Goal: Task Accomplishment & Management: Manage account settings

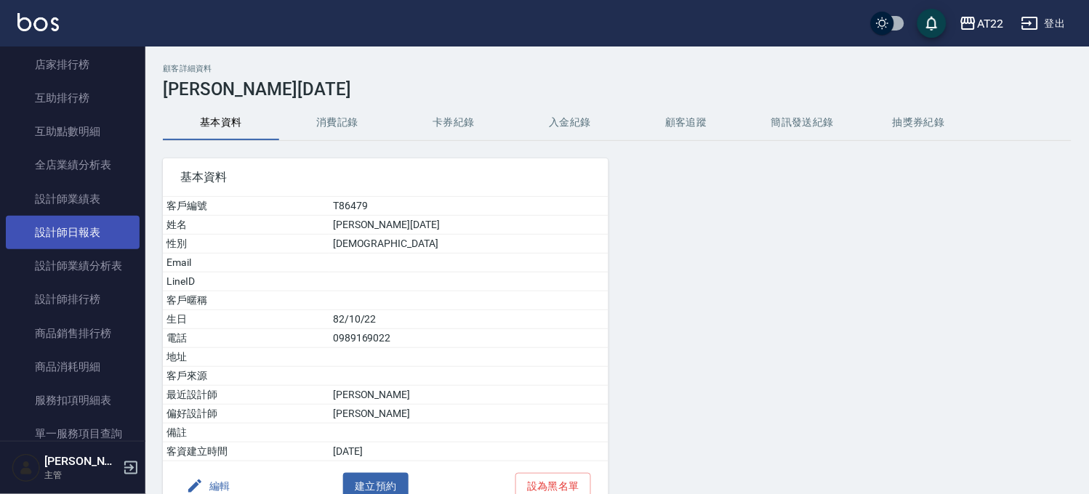
scroll to position [513, 0]
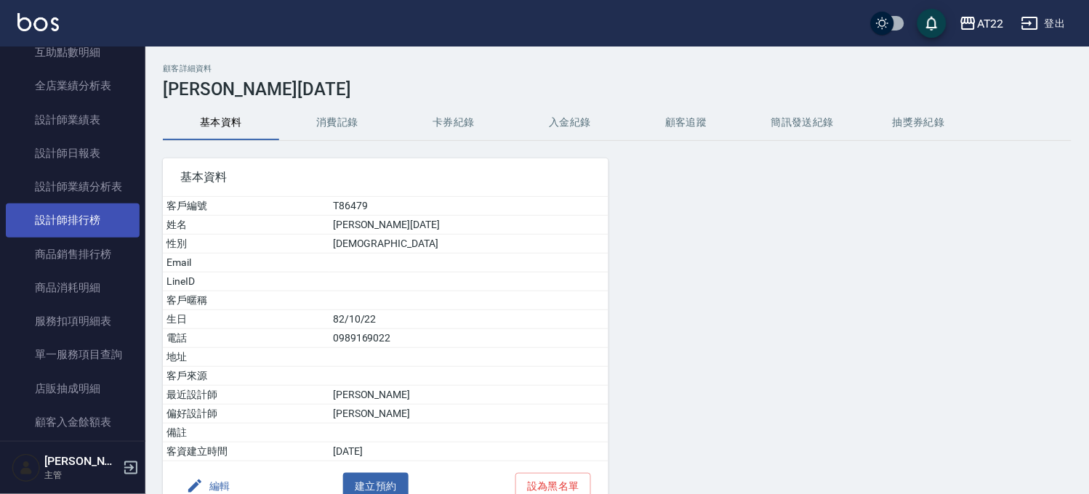
click at [86, 228] on link "設計師排行榜" at bounding box center [73, 220] width 134 height 33
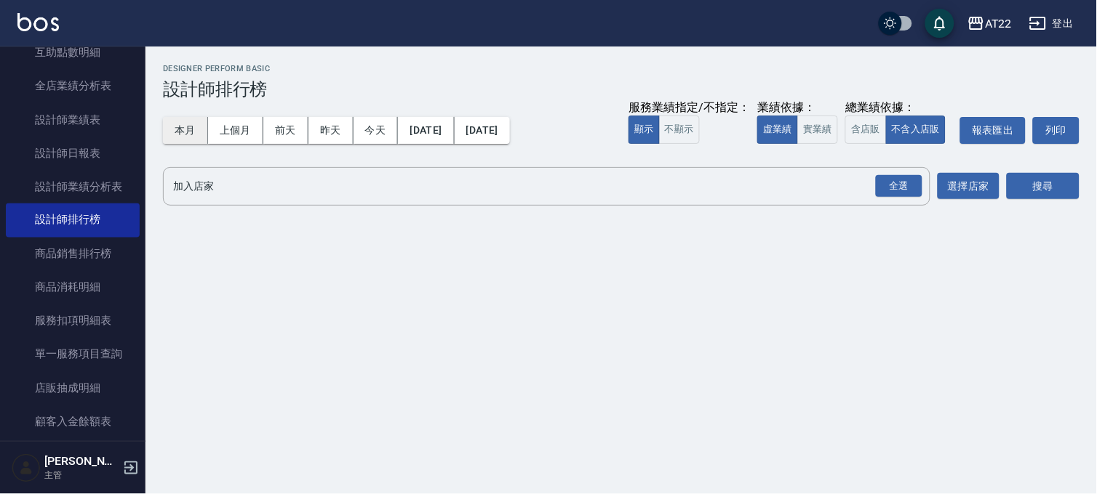
click at [194, 143] on button "本月" at bounding box center [185, 130] width 45 height 27
click at [905, 183] on div "全選" at bounding box center [899, 186] width 47 height 23
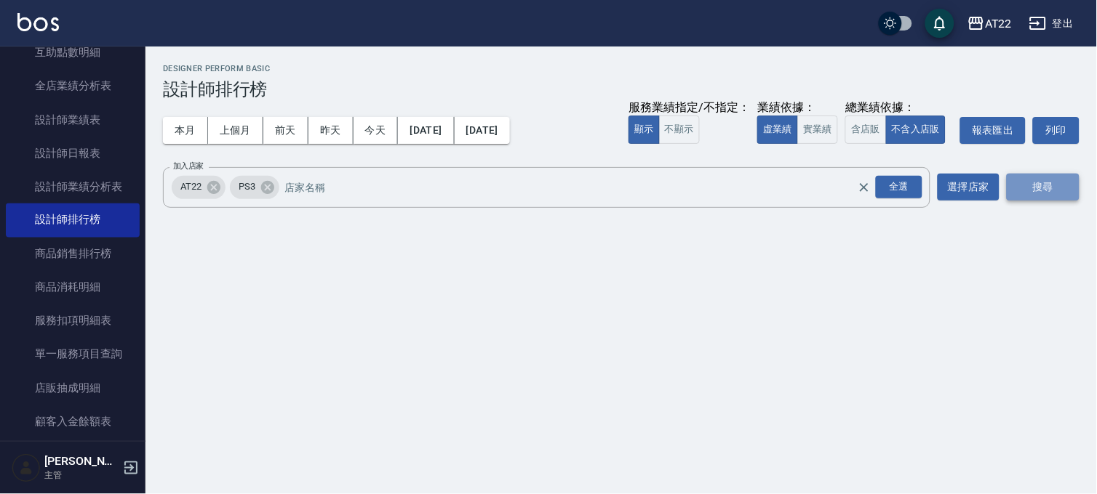
click at [1063, 175] on button "搜尋" at bounding box center [1042, 187] width 73 height 27
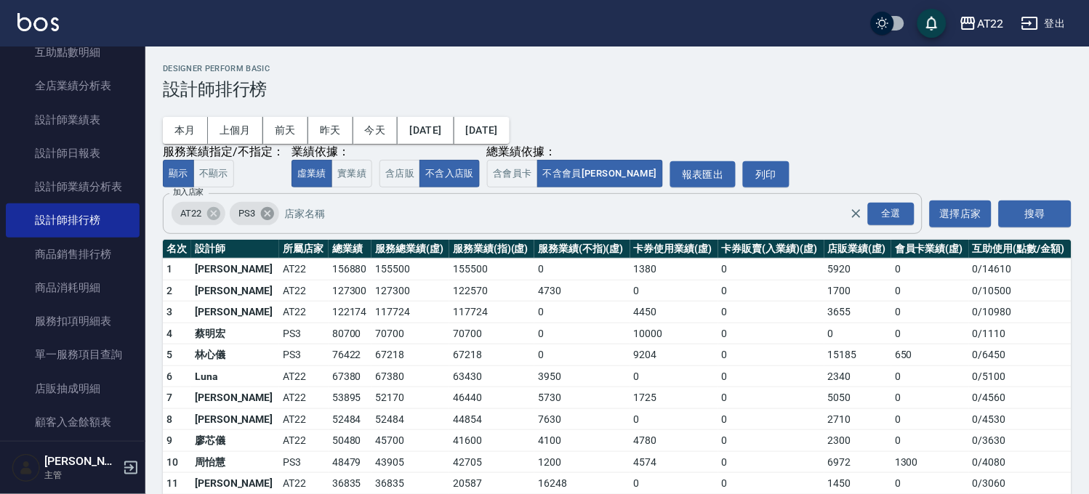
click at [265, 216] on icon at bounding box center [267, 213] width 13 height 13
click at [1027, 201] on div "搜尋" at bounding box center [1035, 213] width 73 height 41
click at [1028, 209] on button "搜尋" at bounding box center [1035, 214] width 73 height 27
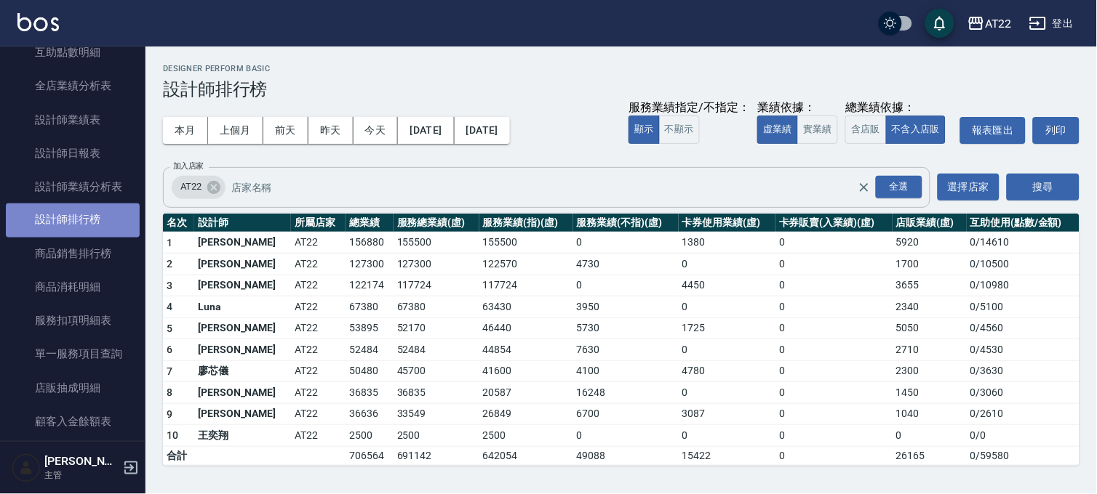
click at [81, 208] on link "設計師排行榜" at bounding box center [73, 220] width 134 height 33
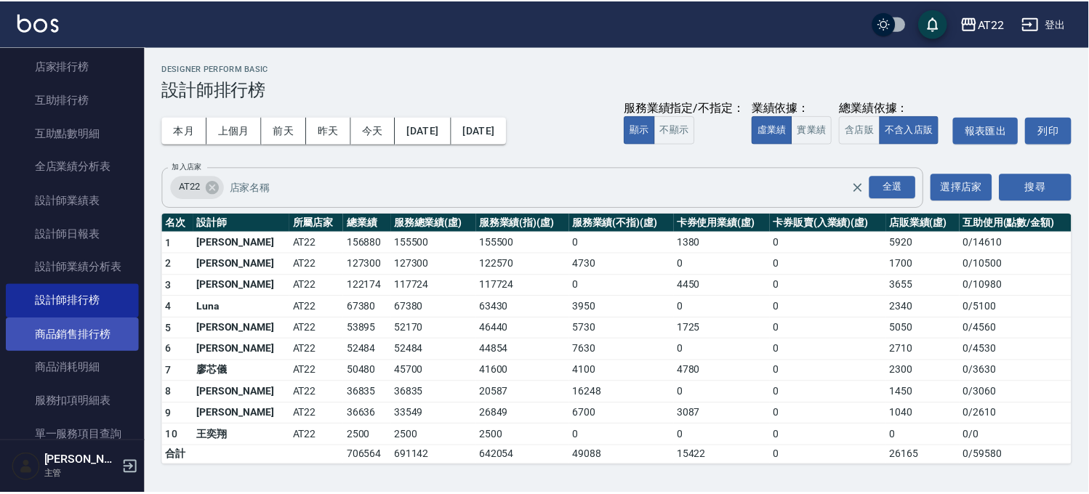
scroll to position [836, 0]
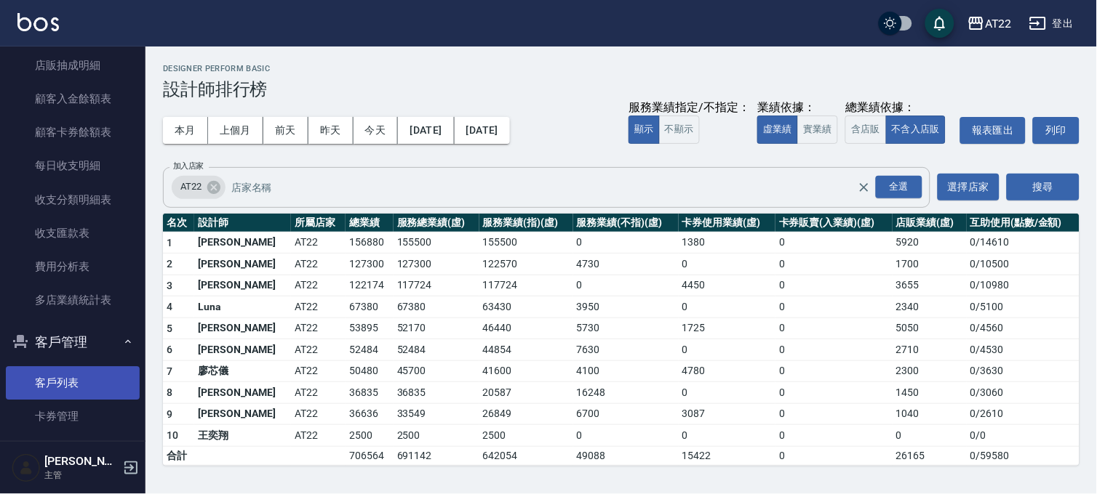
click at [45, 372] on link "客戶列表" at bounding box center [73, 382] width 134 height 33
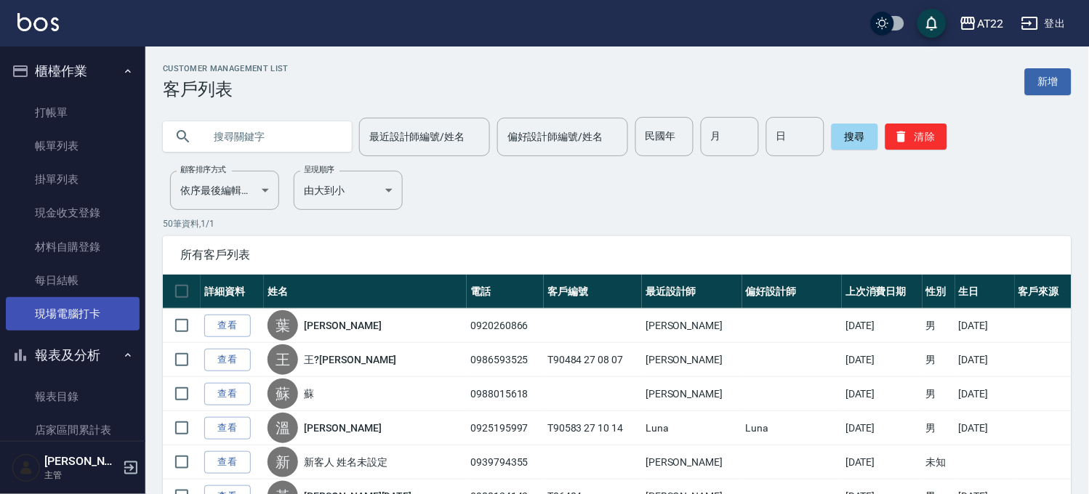
click at [79, 313] on link "現場電腦打卡" at bounding box center [73, 313] width 134 height 33
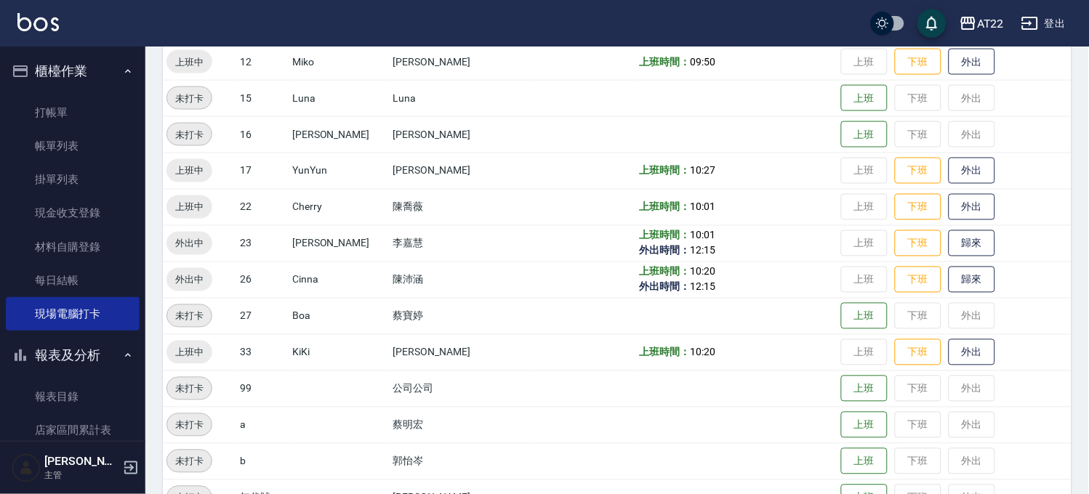
scroll to position [484, 0]
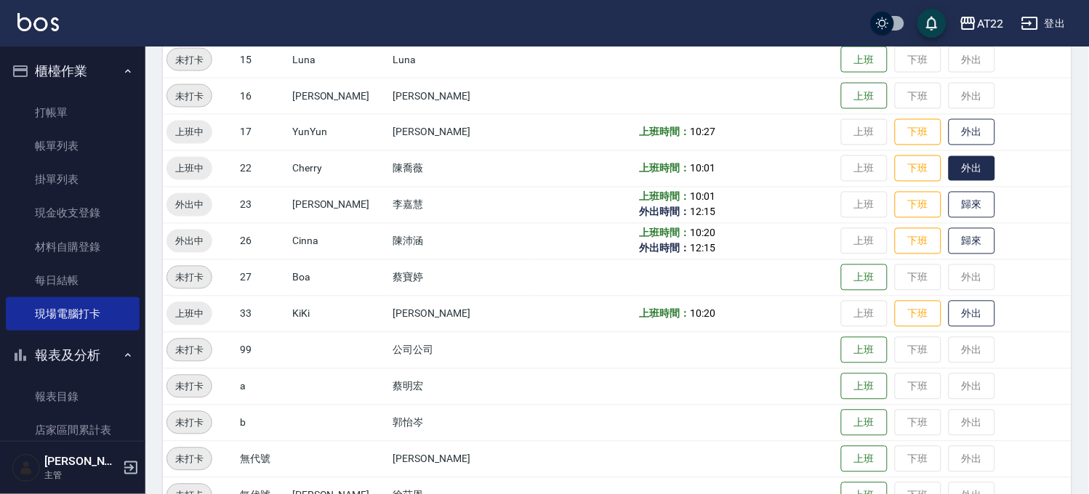
click at [949, 170] on button "外出" at bounding box center [972, 168] width 47 height 25
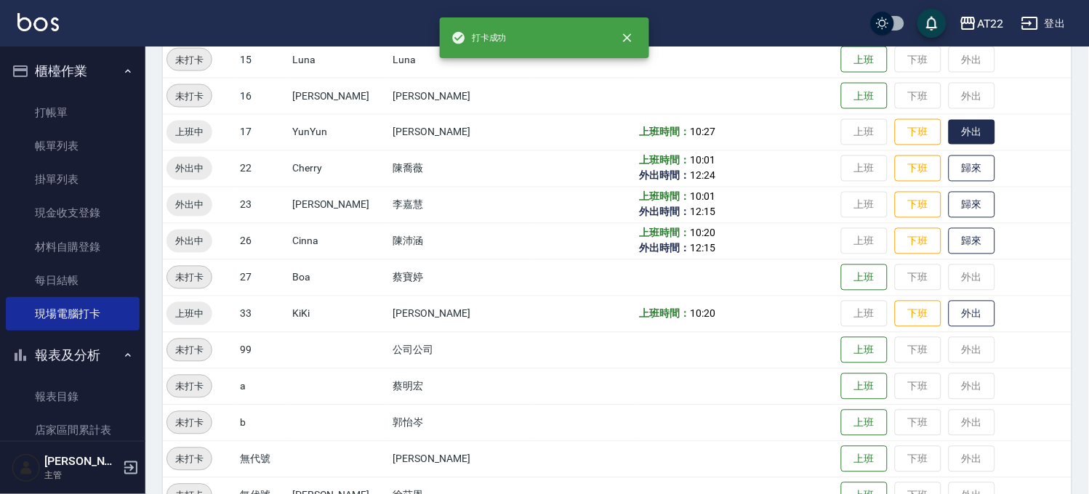
click at [950, 131] on button "外出" at bounding box center [972, 132] width 47 height 25
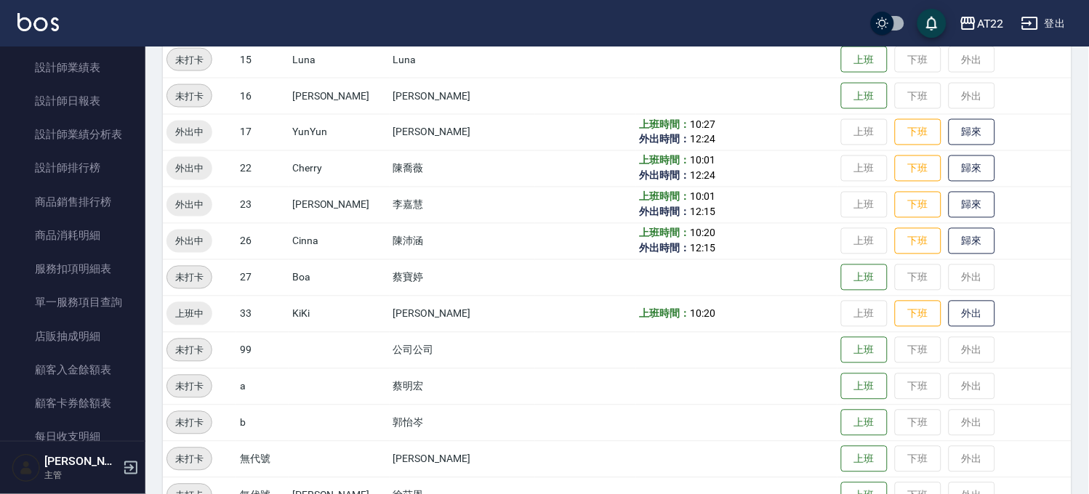
scroll to position [969, 0]
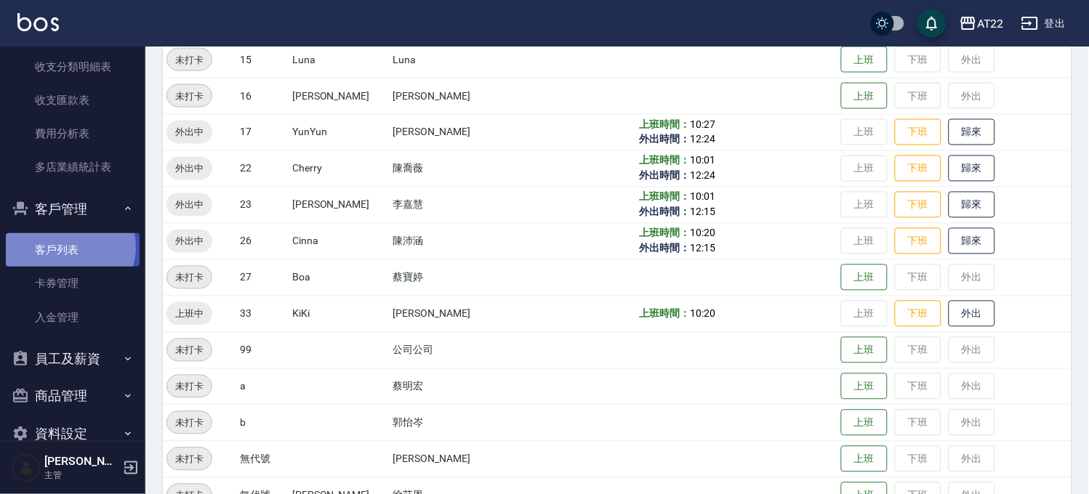
click at [66, 247] on link "客戶列表" at bounding box center [73, 249] width 134 height 33
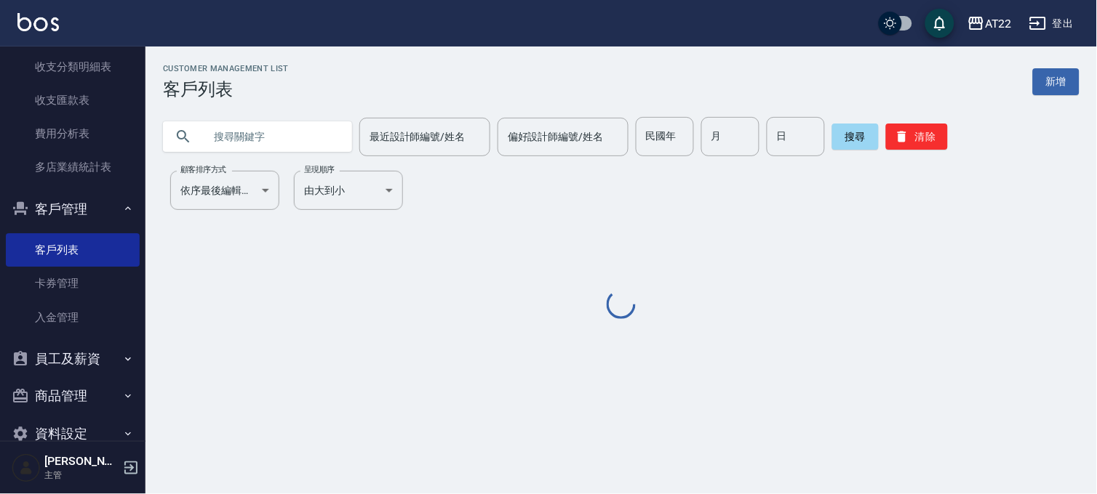
click at [303, 131] on input "text" at bounding box center [272, 136] width 137 height 39
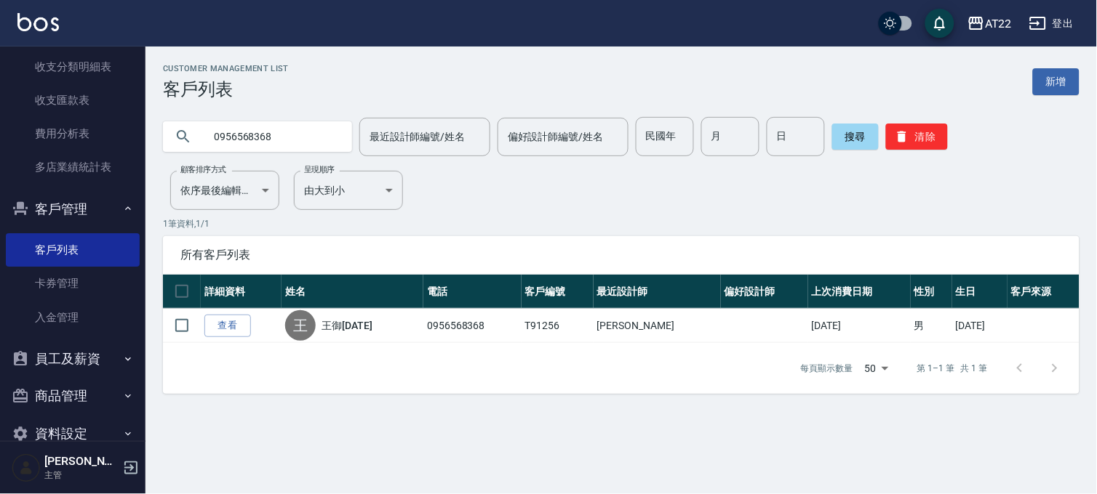
click at [285, 121] on input "0956568368" at bounding box center [272, 136] width 137 height 39
paste input "7800163"
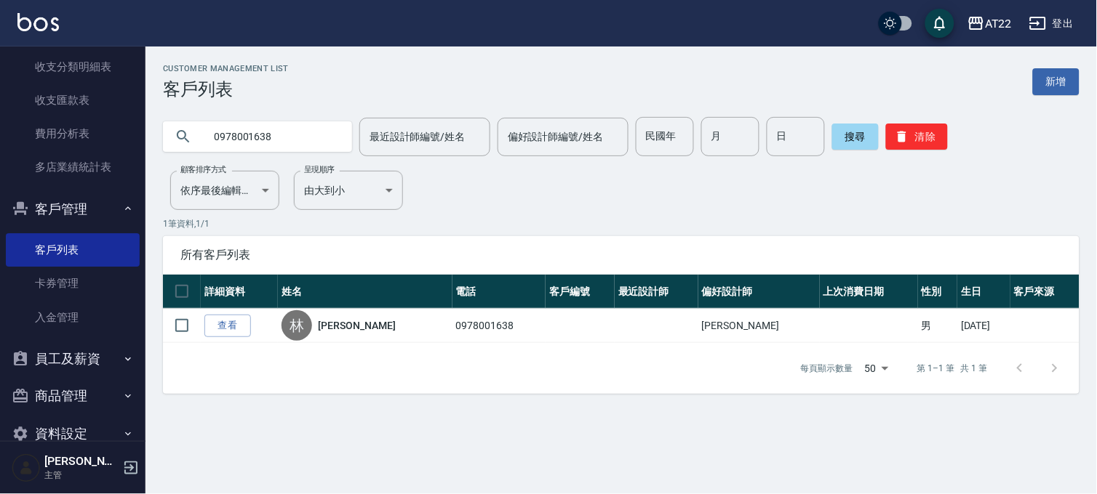
click at [286, 132] on input "0978001638" at bounding box center [272, 136] width 137 height 39
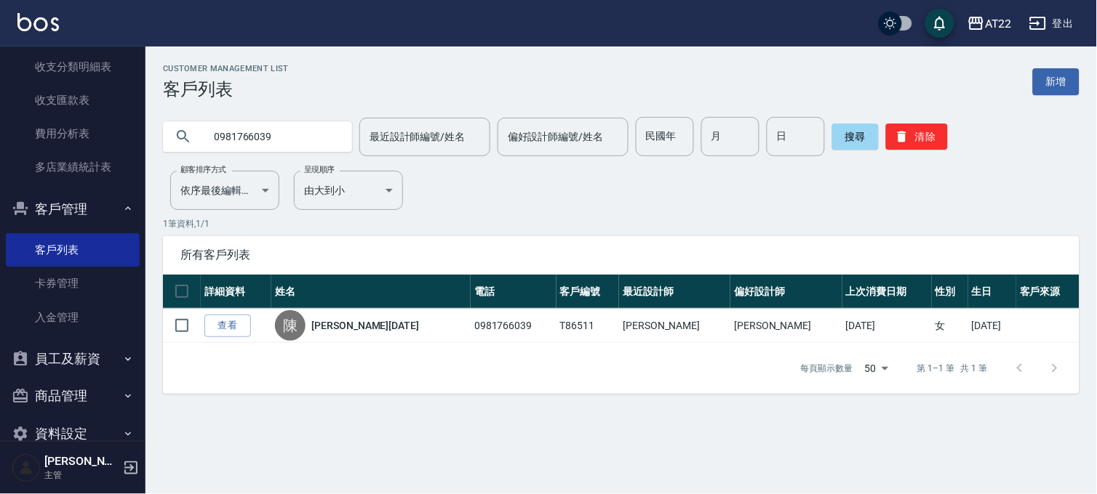
click at [277, 141] on input "0981766039" at bounding box center [272, 136] width 137 height 39
type input "0935991633"
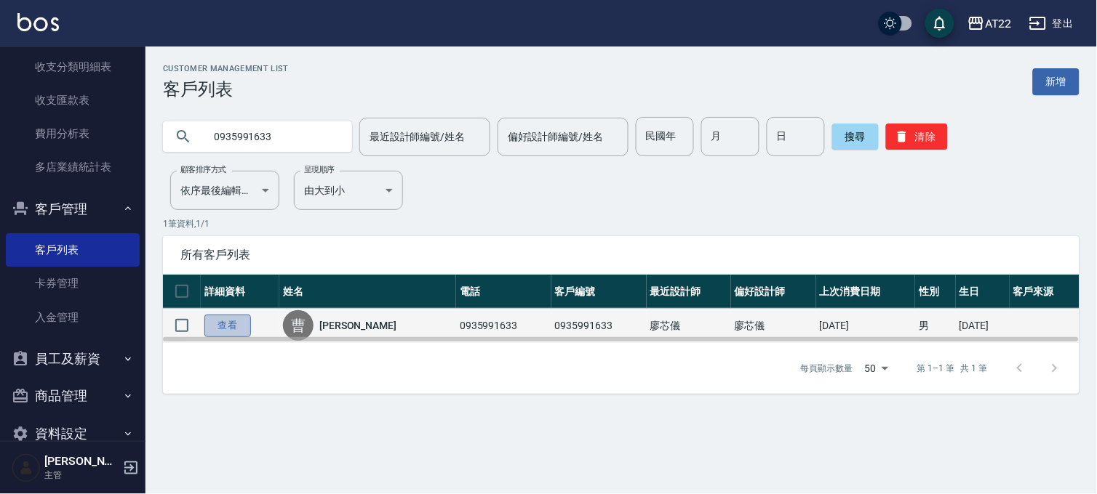
click at [242, 322] on link "查看" at bounding box center [227, 326] width 47 height 23
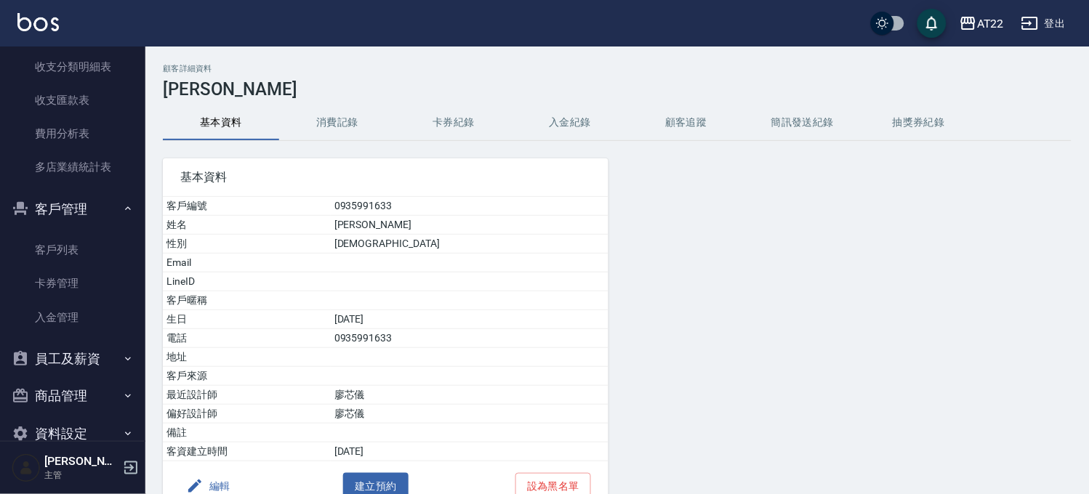
click at [288, 153] on div "基本資料 客戶編號 0935991633 姓名 [PERSON_NAME] 性別 [DEMOGRAPHIC_DATA] Email LineID 客戶暱稱 生…" at bounding box center [376, 326] width 463 height 371
click at [334, 134] on button "消費記錄" at bounding box center [337, 122] width 116 height 35
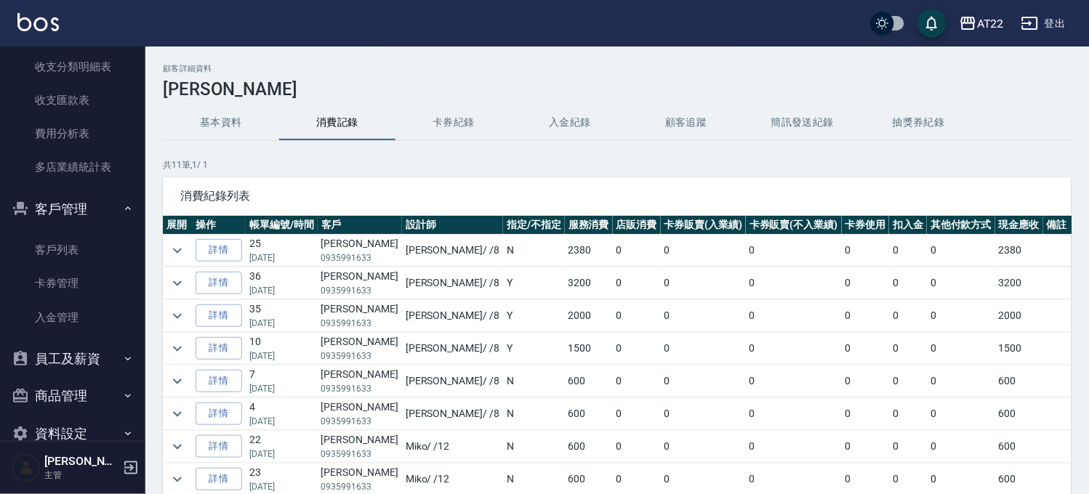
drag, startPoint x: 237, startPoint y: 90, endPoint x: 237, endPoint y: 105, distance: 15.3
click at [237, 91] on h3 "[PERSON_NAME]" at bounding box center [617, 89] width 909 height 20
click at [237, 105] on button "基本資料" at bounding box center [221, 122] width 116 height 35
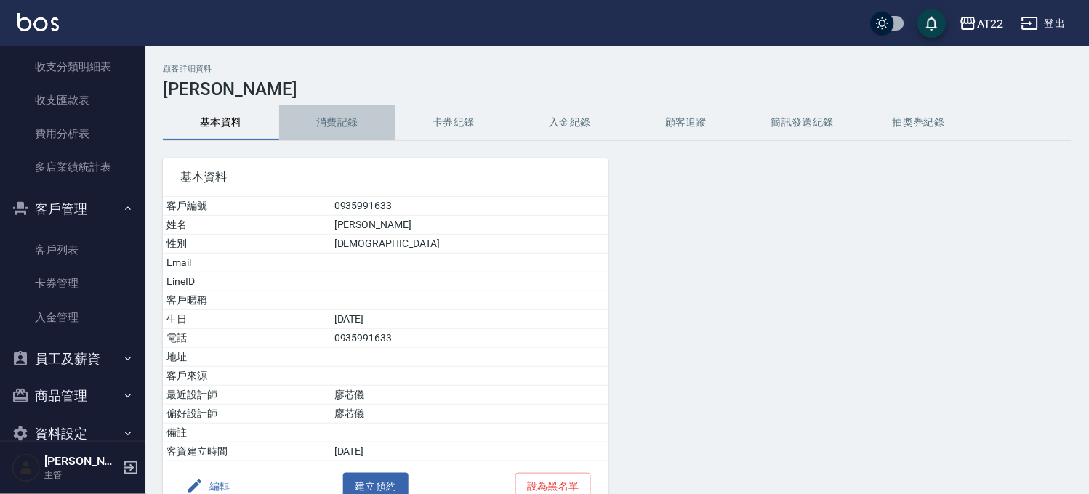
click at [327, 124] on button "消費記錄" at bounding box center [337, 122] width 116 height 35
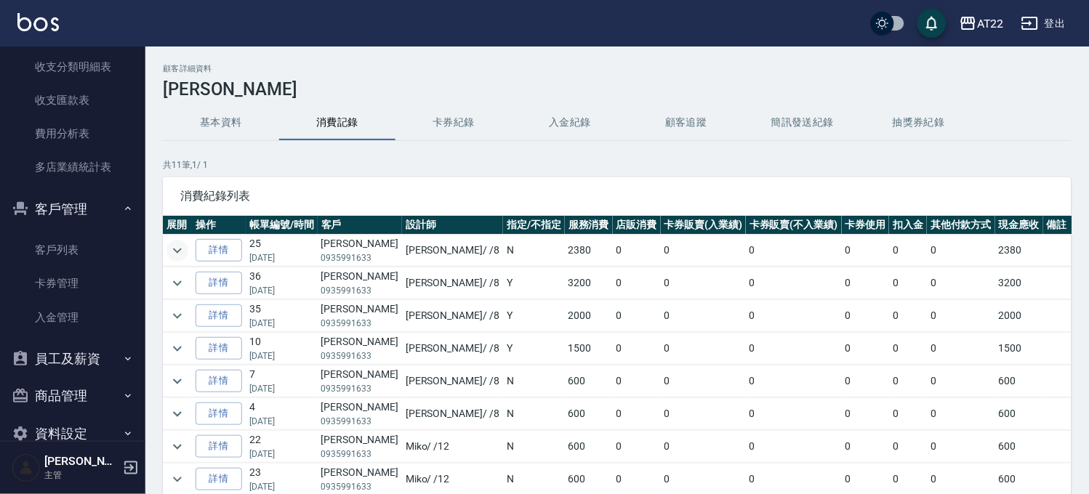
click at [172, 249] on icon "expand row" at bounding box center [177, 250] width 17 height 17
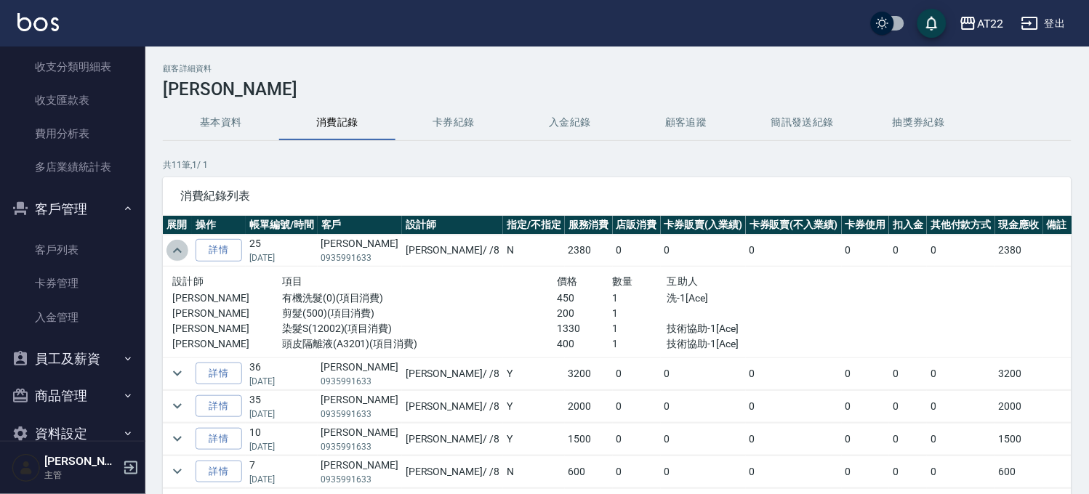
click at [172, 250] on icon "expand row" at bounding box center [177, 250] width 17 height 17
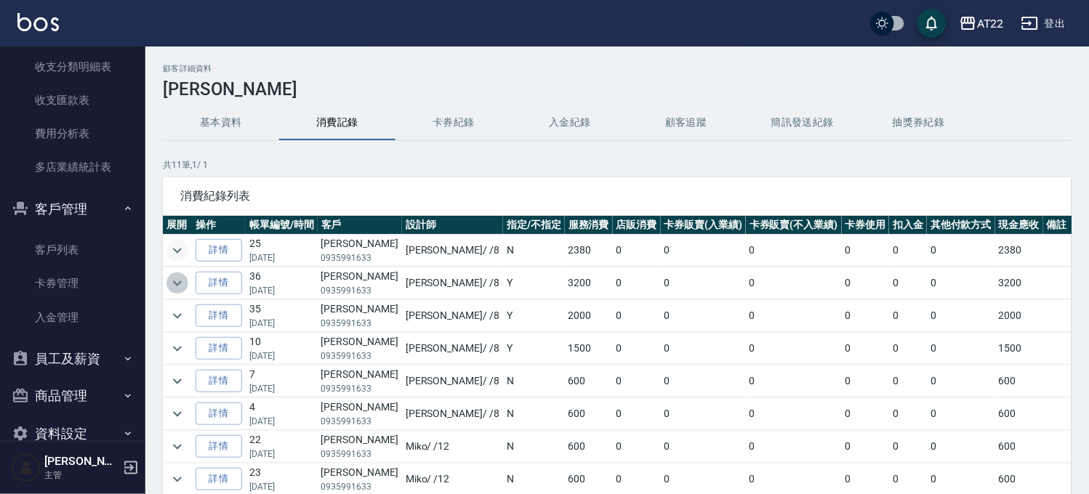
click at [182, 279] on icon "expand row" at bounding box center [177, 283] width 17 height 17
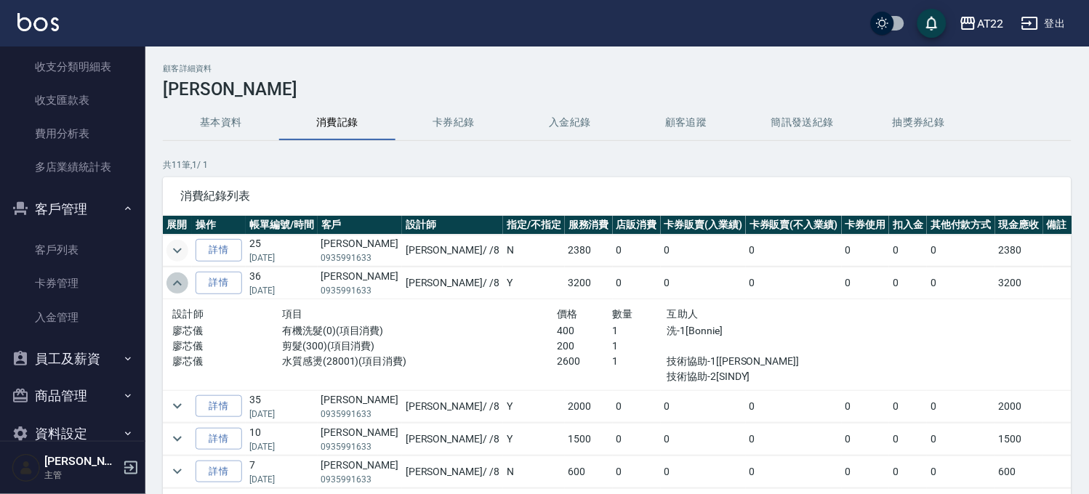
click at [182, 279] on icon "expand row" at bounding box center [177, 283] width 17 height 17
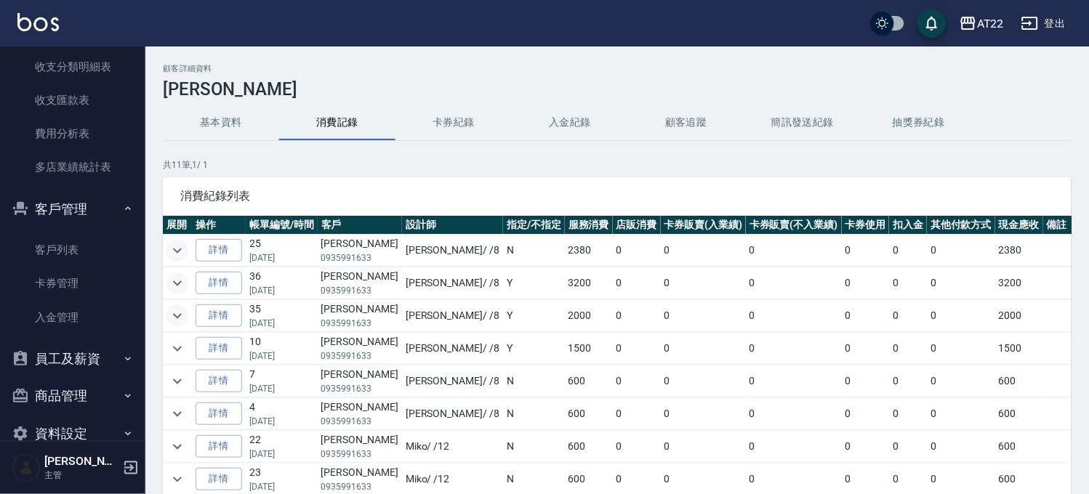
click at [178, 317] on icon "expand row" at bounding box center [177, 315] width 9 height 5
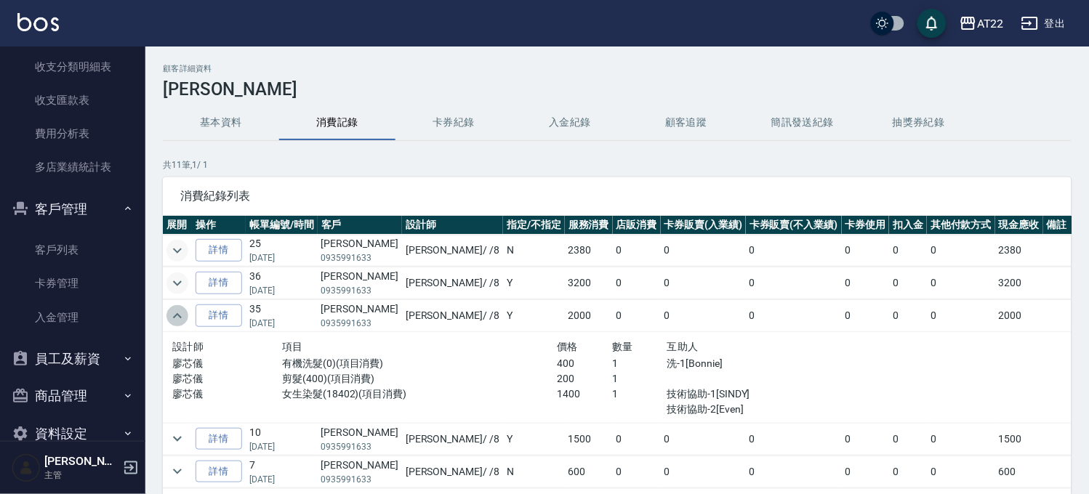
click at [178, 317] on icon "expand row" at bounding box center [177, 316] width 17 height 17
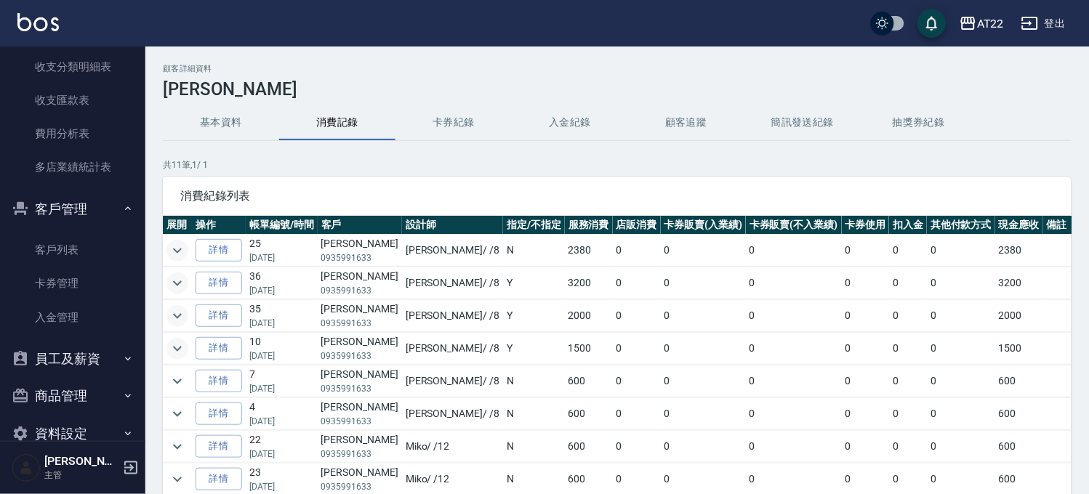
click at [177, 344] on icon "expand row" at bounding box center [177, 348] width 17 height 17
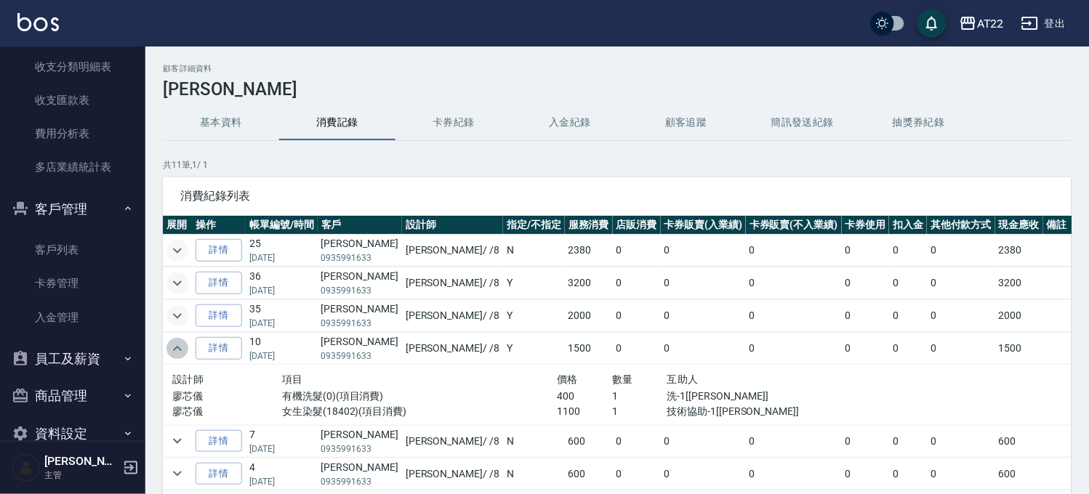
click at [177, 344] on icon "expand row" at bounding box center [177, 348] width 17 height 17
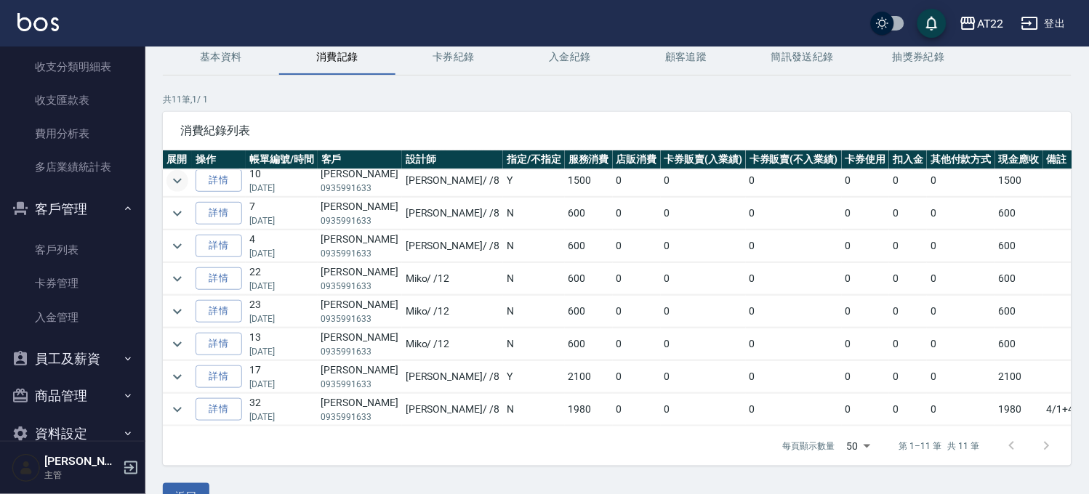
scroll to position [98, 0]
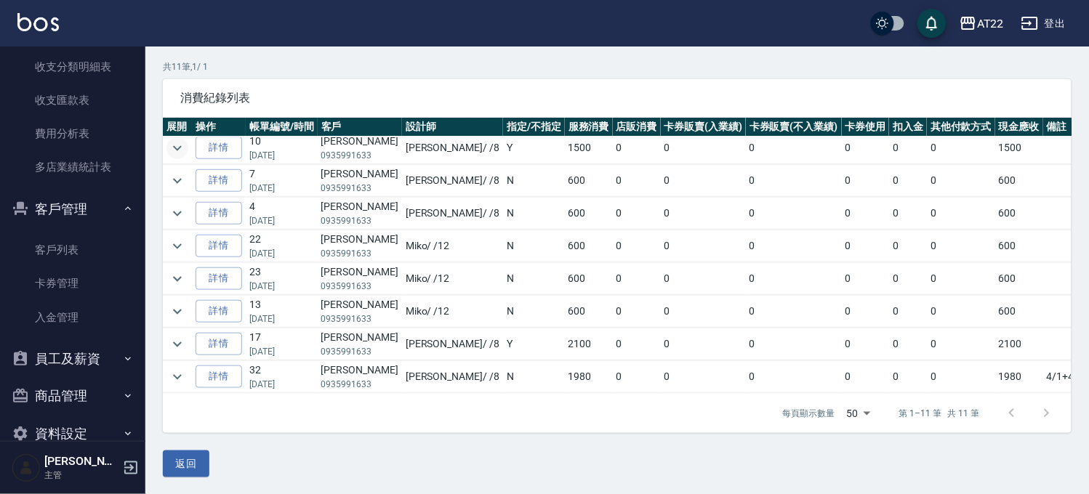
drag, startPoint x: 949, startPoint y: 462, endPoint x: 738, endPoint y: 462, distance: 210.9
click at [740, 462] on div "返回" at bounding box center [617, 464] width 909 height 27
drag, startPoint x: 401, startPoint y: 457, endPoint x: 205, endPoint y: 461, distance: 196.4
click at [205, 461] on div "返回" at bounding box center [617, 464] width 909 height 27
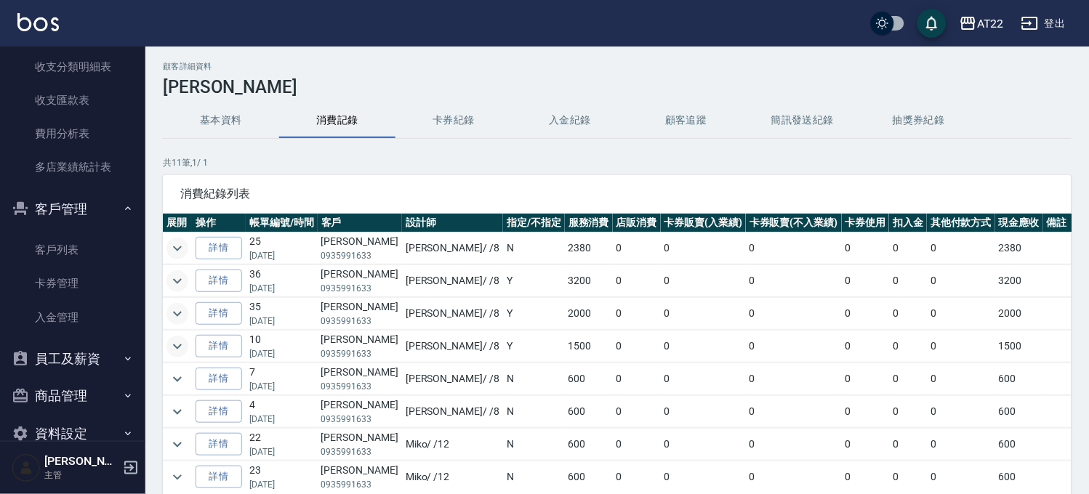
scroll to position [0, 0]
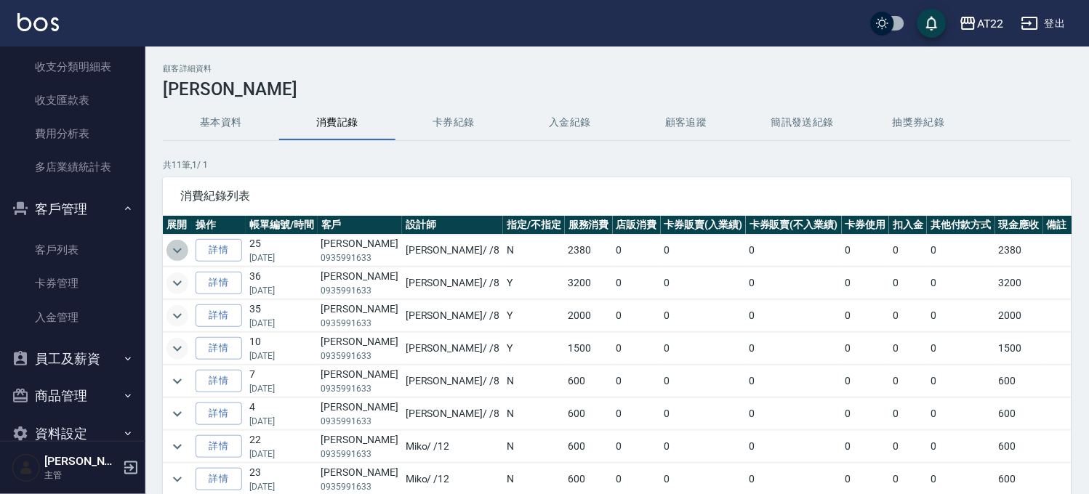
click at [169, 252] on icon "expand row" at bounding box center [177, 250] width 17 height 17
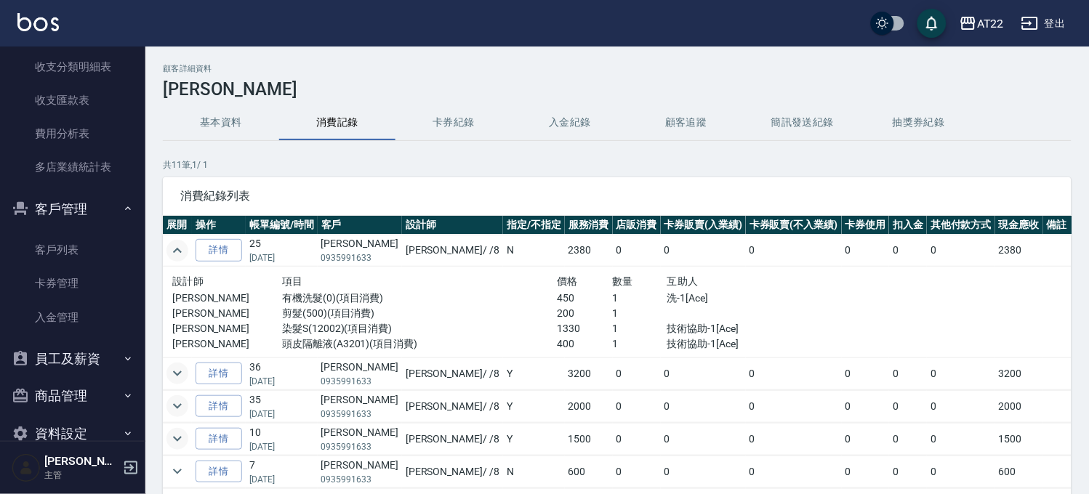
click at [175, 248] on icon "expand row" at bounding box center [177, 250] width 17 height 17
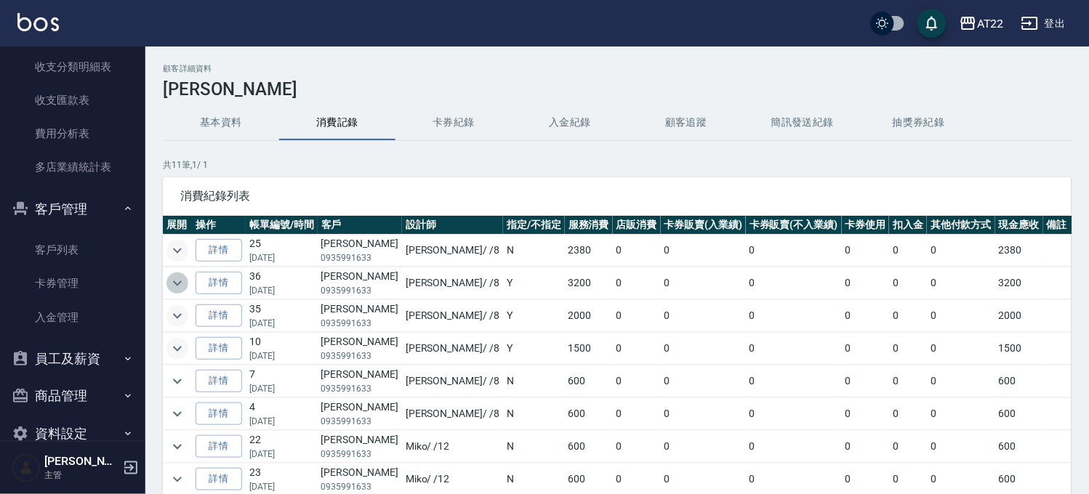
click at [172, 273] on button "expand row" at bounding box center [178, 284] width 22 height 22
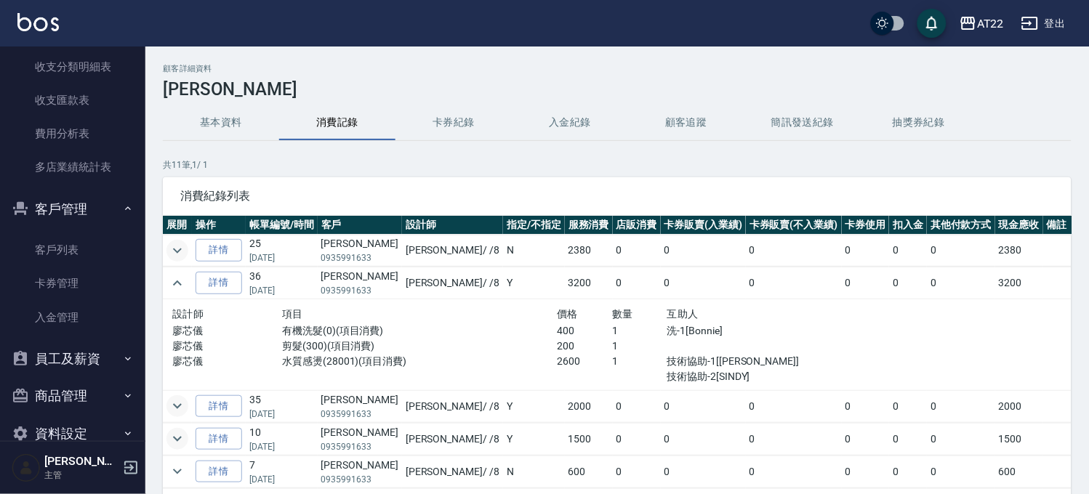
click at [180, 242] on icon "expand row" at bounding box center [177, 250] width 17 height 17
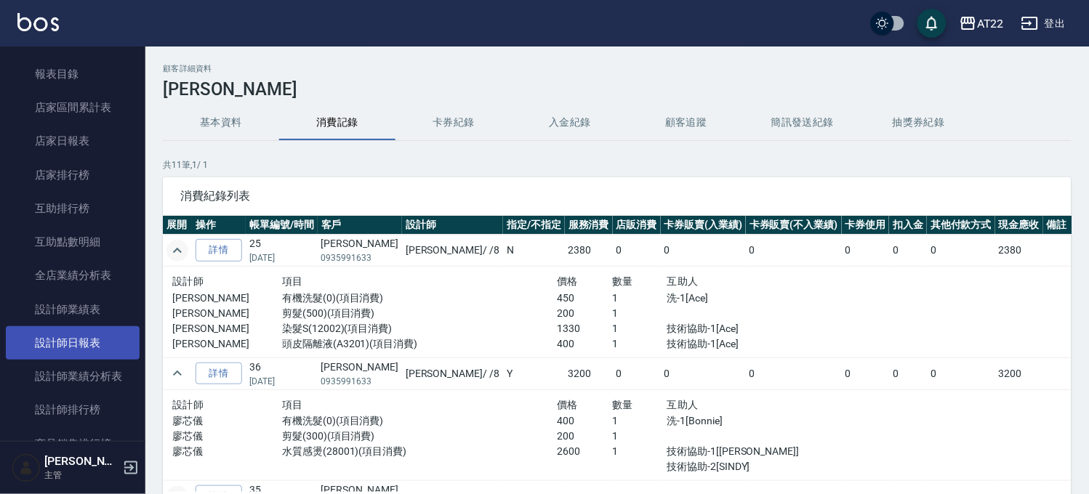
scroll to position [81, 0]
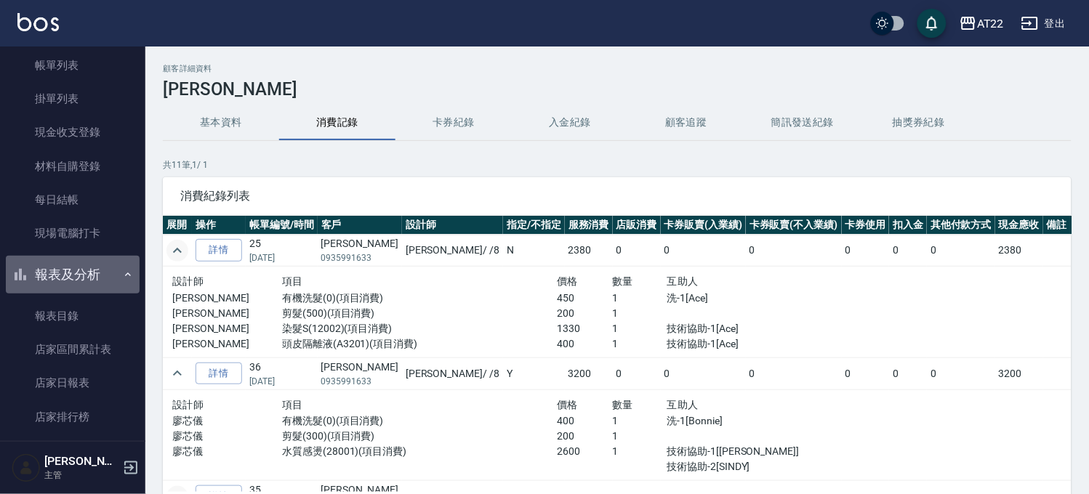
click at [91, 279] on button "報表及分析" at bounding box center [73, 275] width 134 height 38
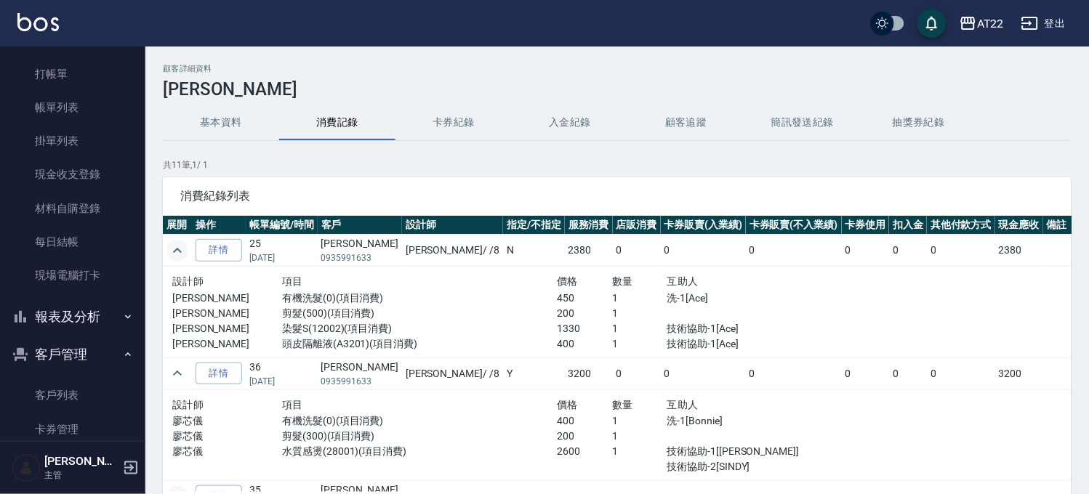
scroll to position [0, 0]
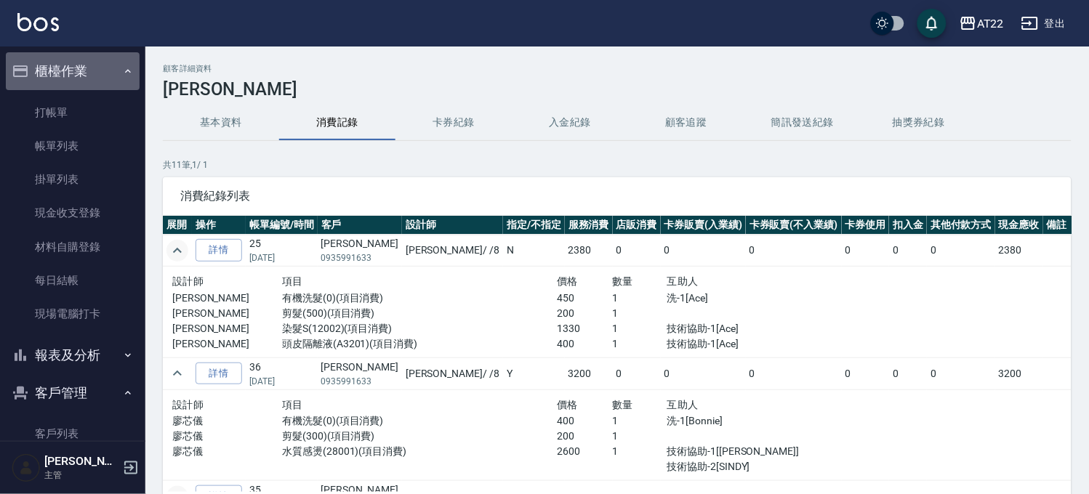
click at [81, 76] on button "櫃檯作業" at bounding box center [73, 71] width 134 height 38
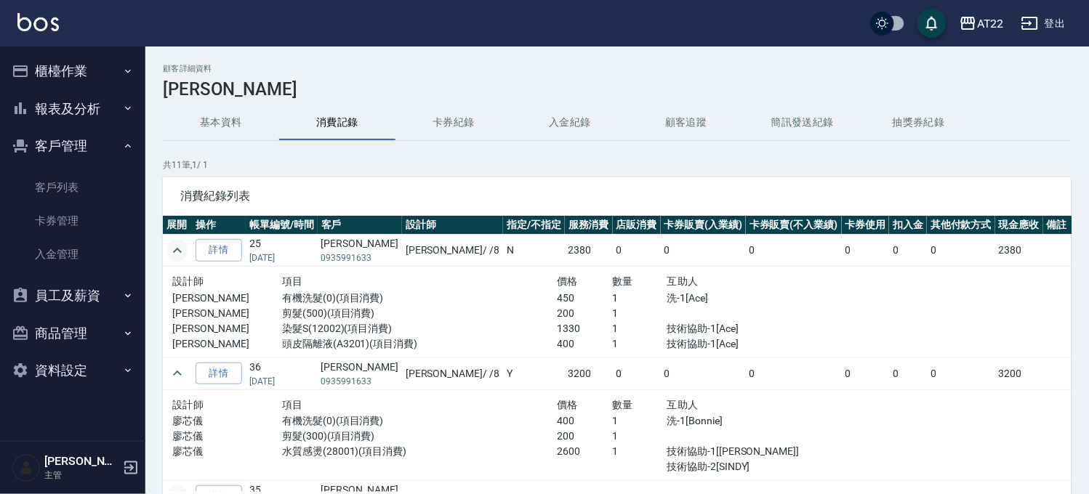
click at [66, 141] on button "客戶管理" at bounding box center [73, 146] width 134 height 38
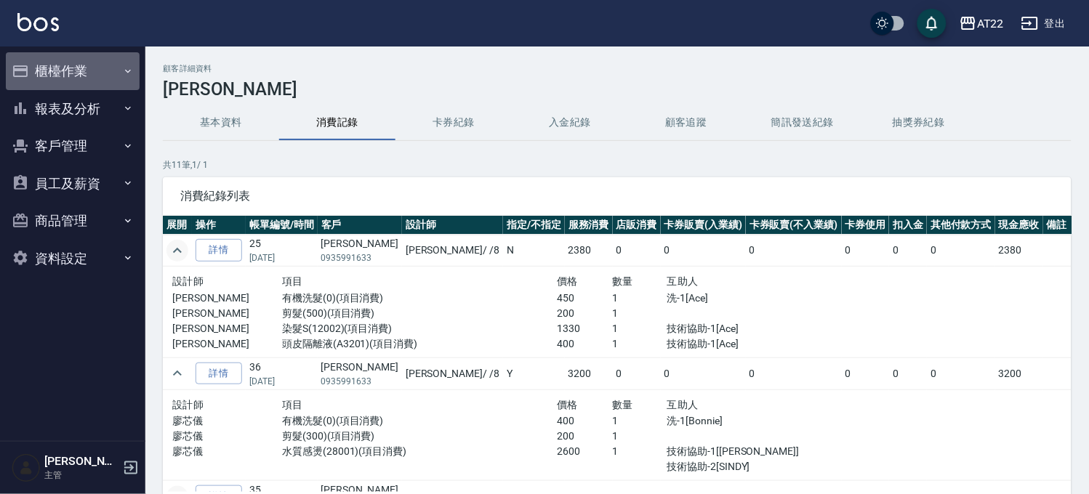
click at [89, 60] on button "櫃檯作業" at bounding box center [73, 71] width 134 height 38
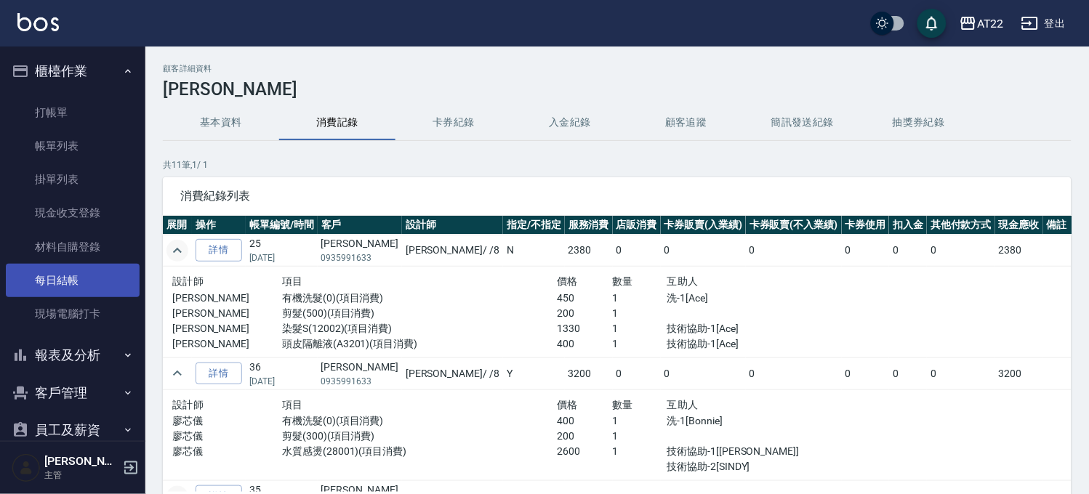
click at [95, 268] on link "每日結帳" at bounding box center [73, 280] width 134 height 33
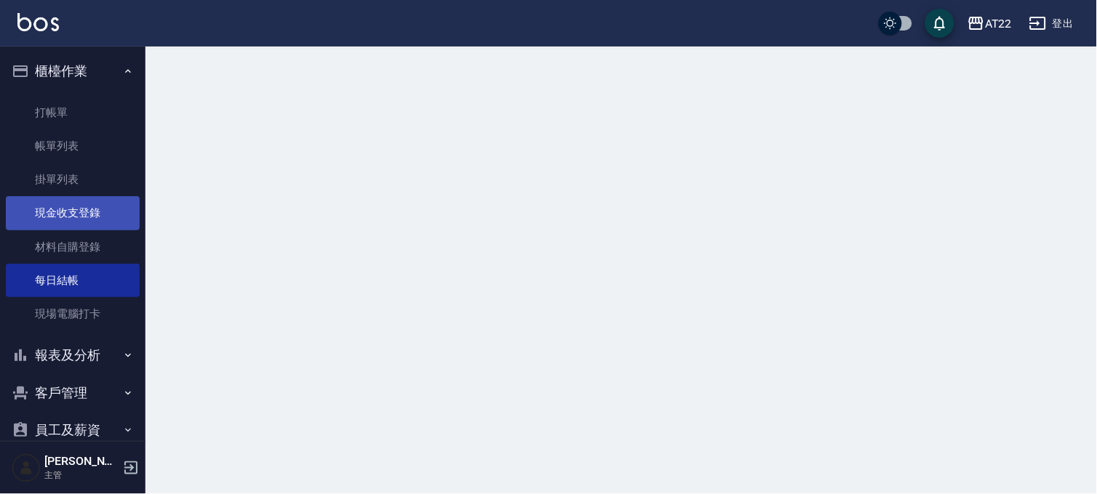
click at [92, 224] on link "現金收支登錄" at bounding box center [73, 212] width 134 height 33
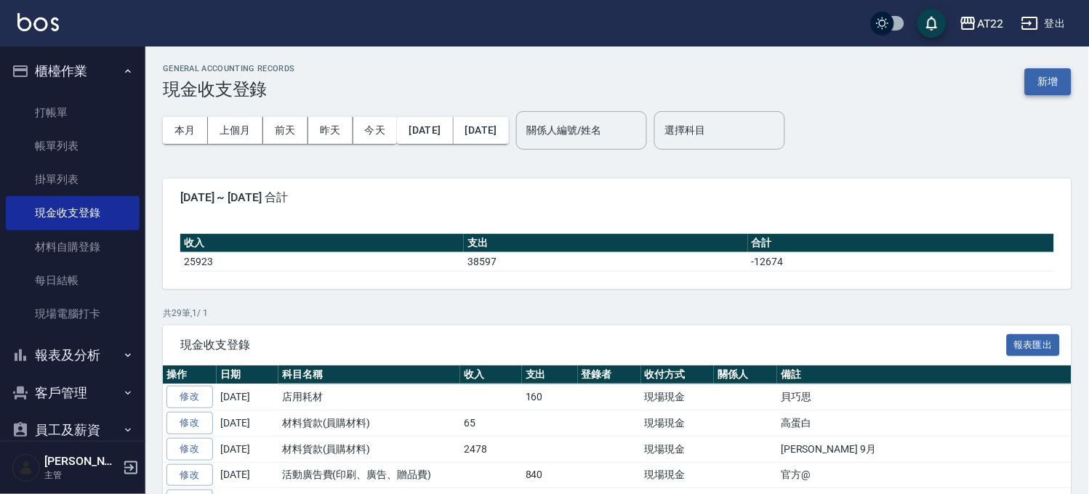
click at [1065, 81] on button "新增" at bounding box center [1048, 81] width 47 height 27
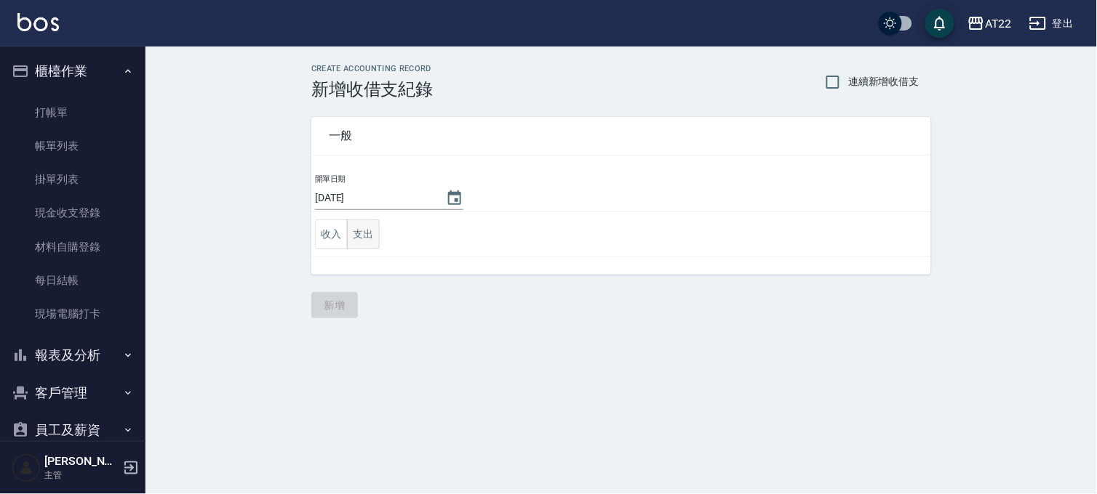
click at [360, 238] on button "支出" at bounding box center [363, 235] width 33 height 30
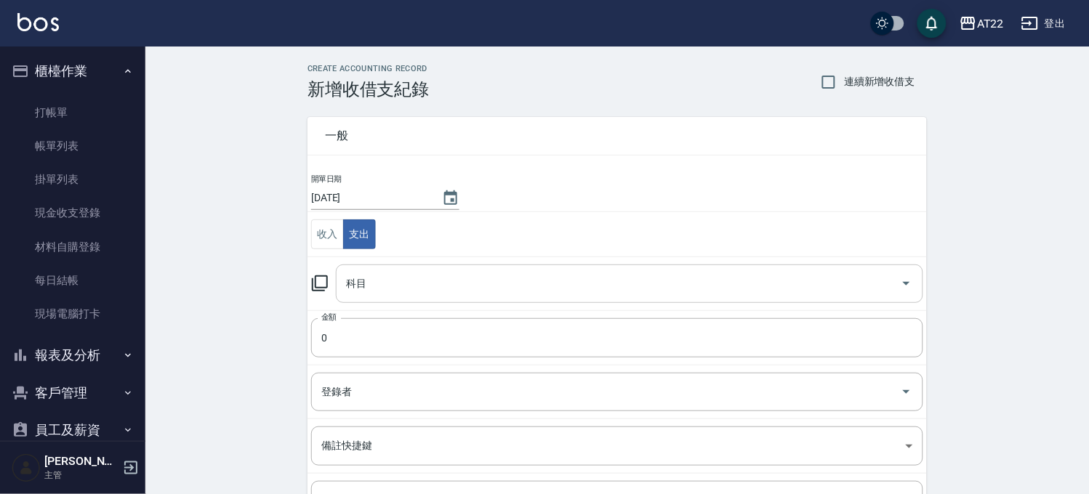
click at [360, 298] on div "科目" at bounding box center [630, 284] width 588 height 39
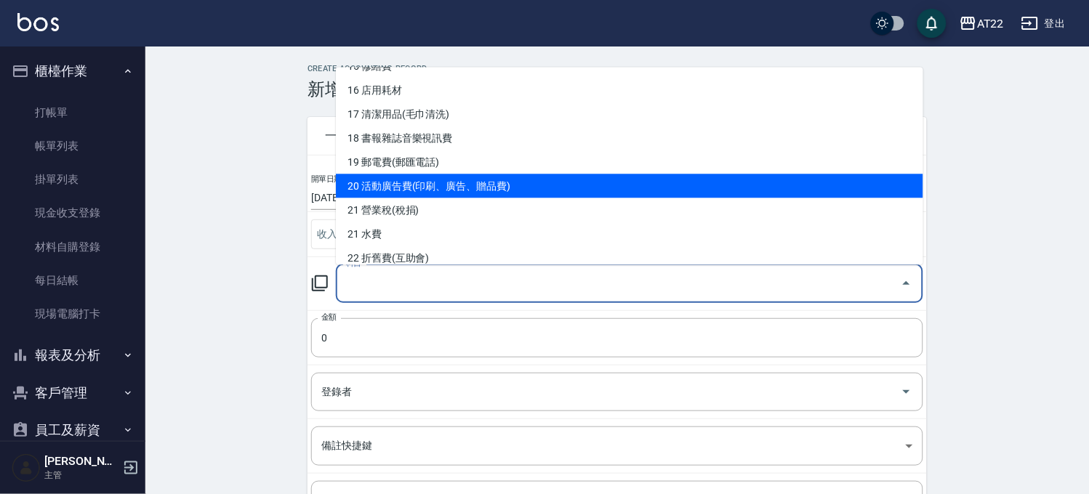
scroll to position [404, 0]
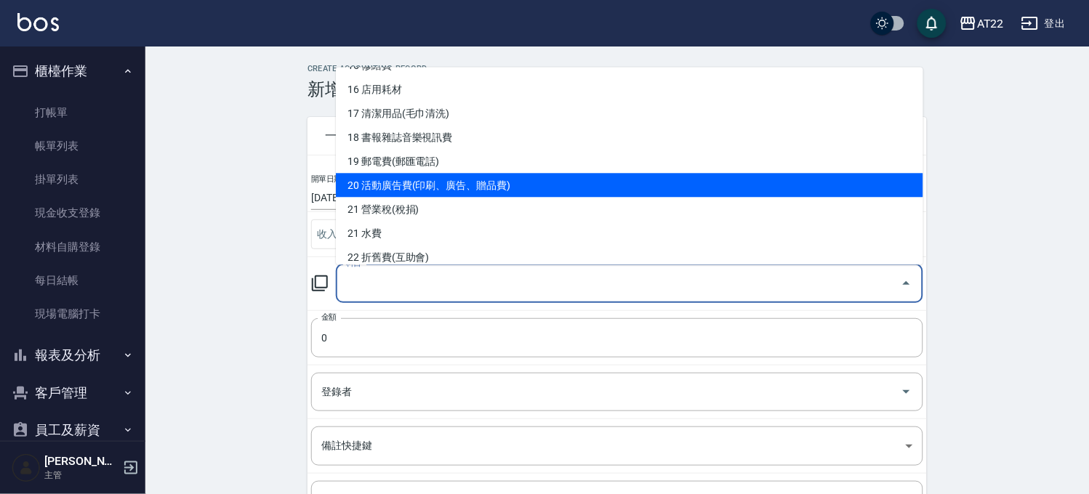
click at [448, 186] on li "20 活動廣告費(印刷、廣告、贈品費)" at bounding box center [630, 185] width 588 height 24
type input "20 活動廣告費(印刷、廣告、贈品費)"
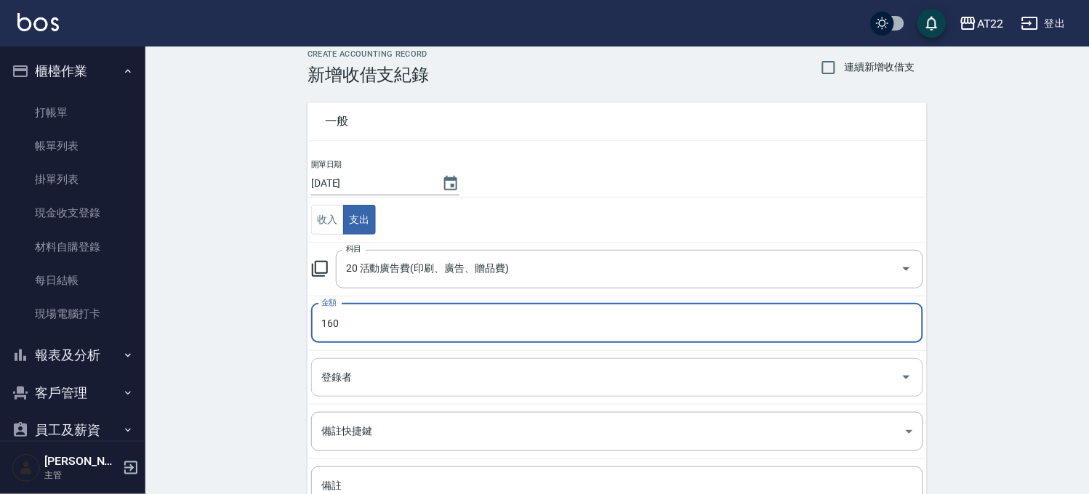
scroll to position [148, 0]
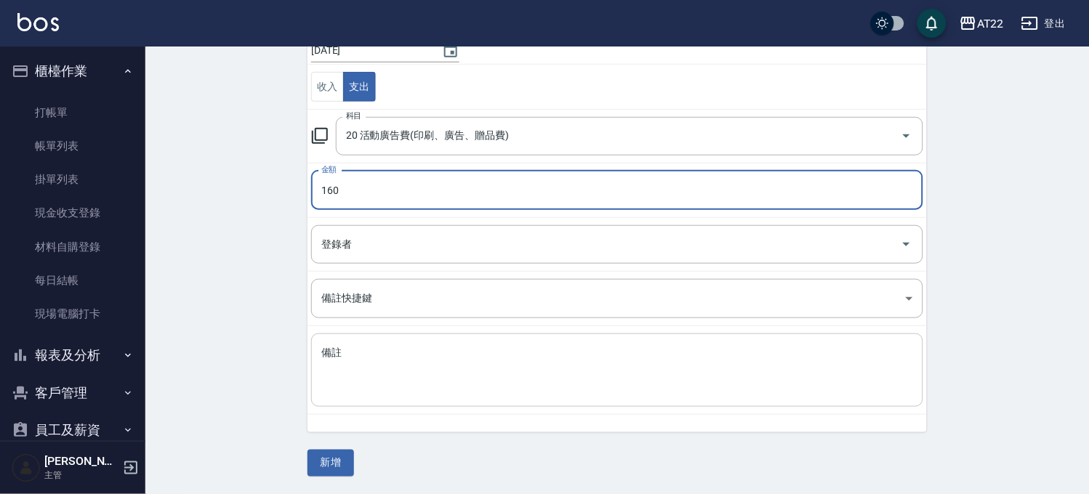
type input "160"
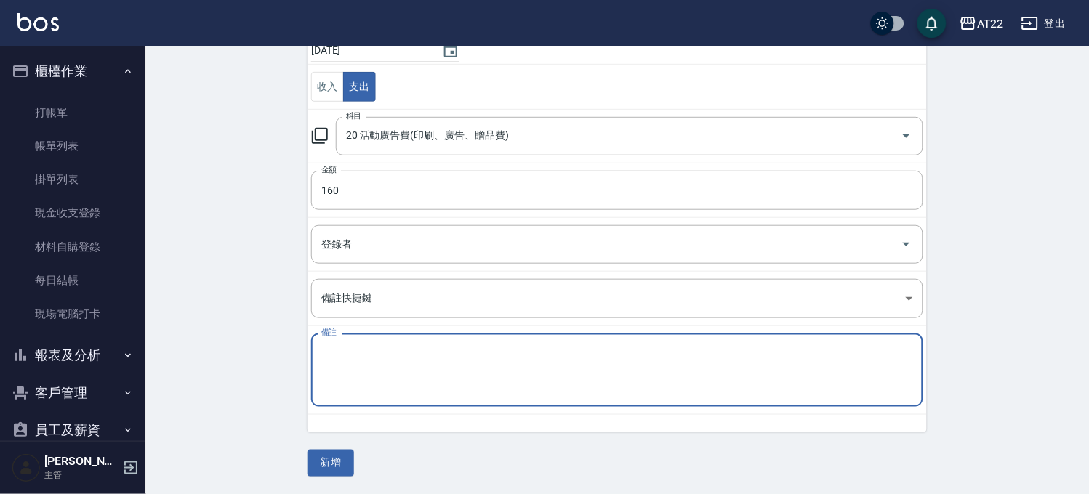
click at [441, 383] on textarea "備註" at bounding box center [617, 370] width 592 height 49
type textarea "d"
type textarea "價目表"
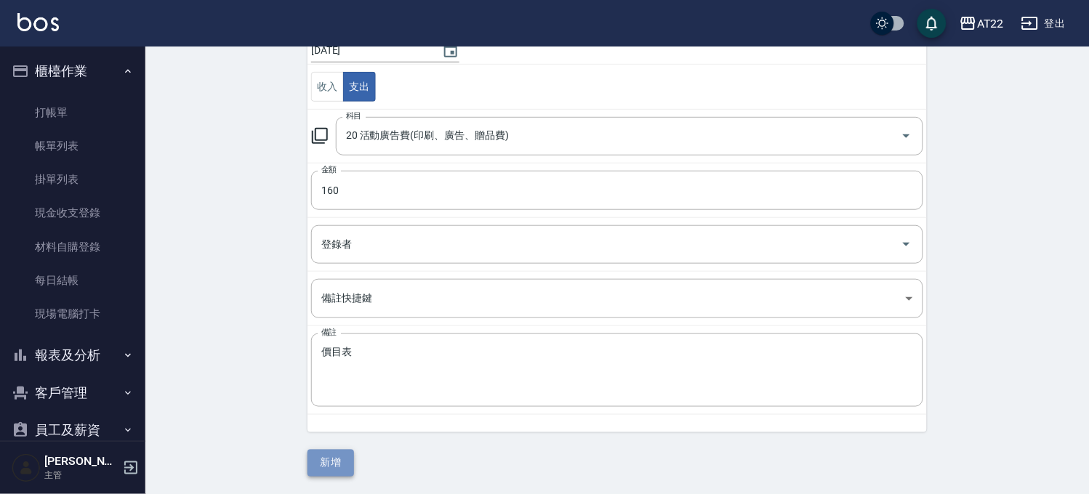
click at [338, 466] on button "新增" at bounding box center [331, 463] width 47 height 27
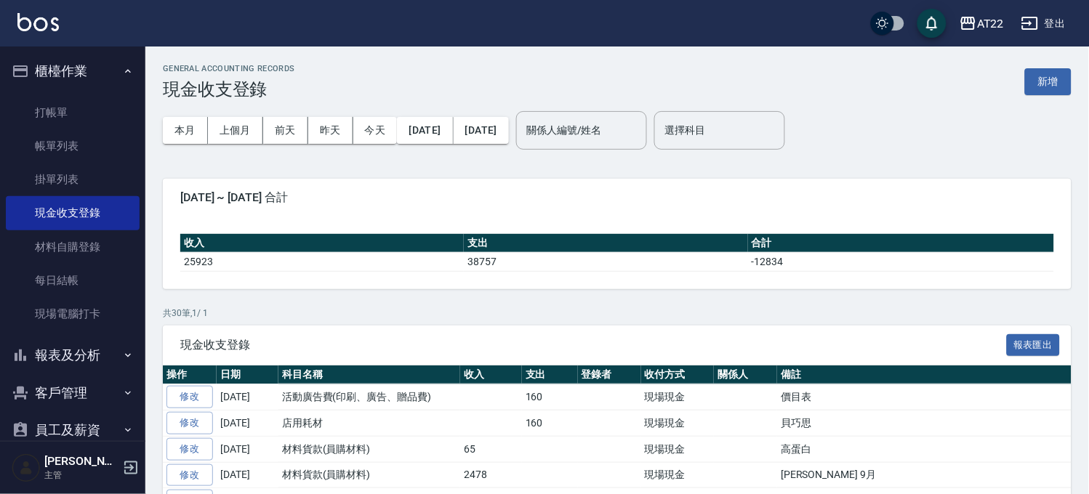
scroll to position [242, 0]
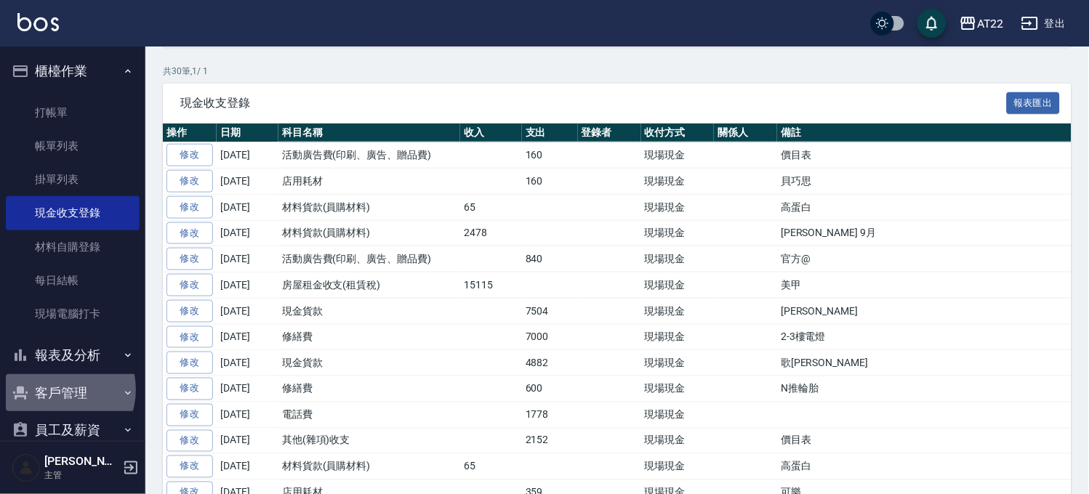
drag, startPoint x: 59, startPoint y: 390, endPoint x: 70, endPoint y: 417, distance: 29.0
click at [59, 390] on button "客戶管理" at bounding box center [73, 393] width 134 height 38
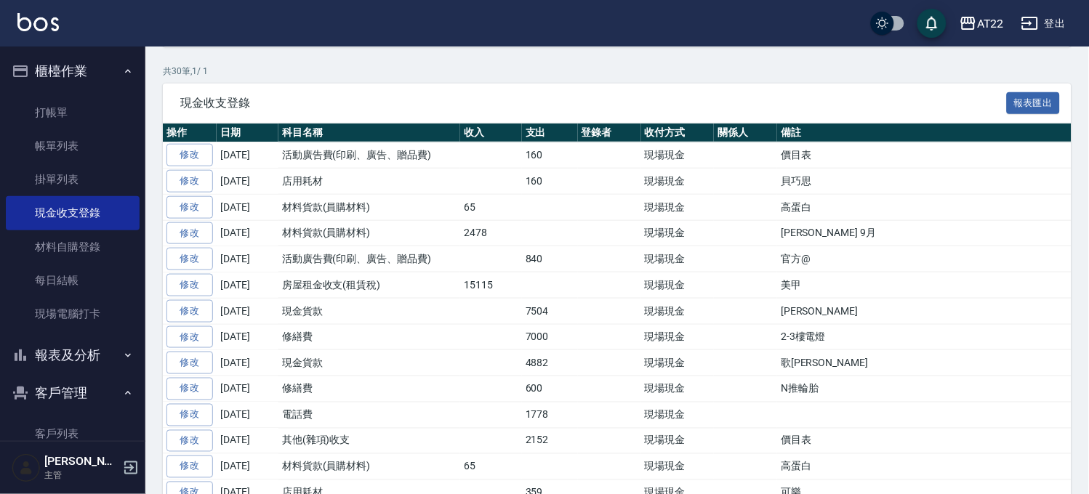
scroll to position [212, 0]
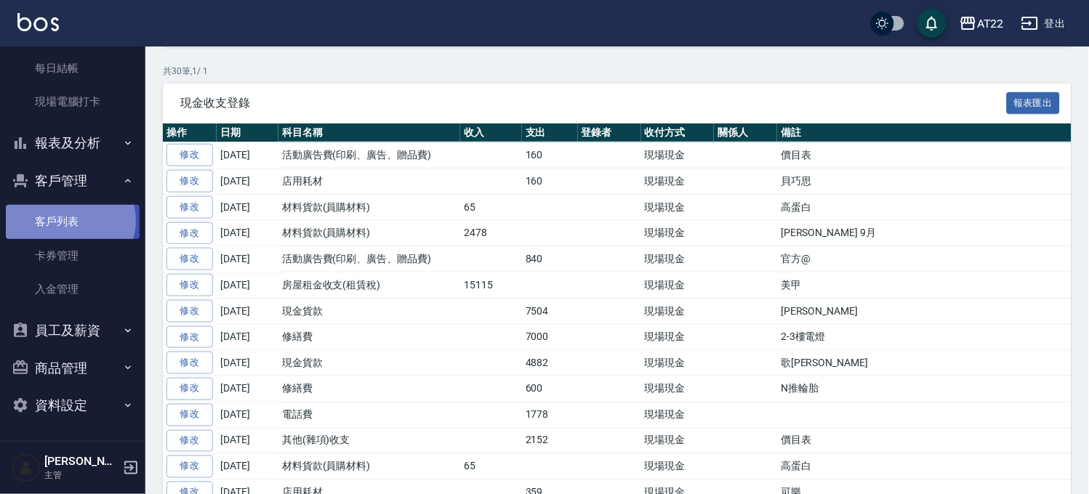
click at [68, 220] on link "客戶列表" at bounding box center [73, 221] width 134 height 33
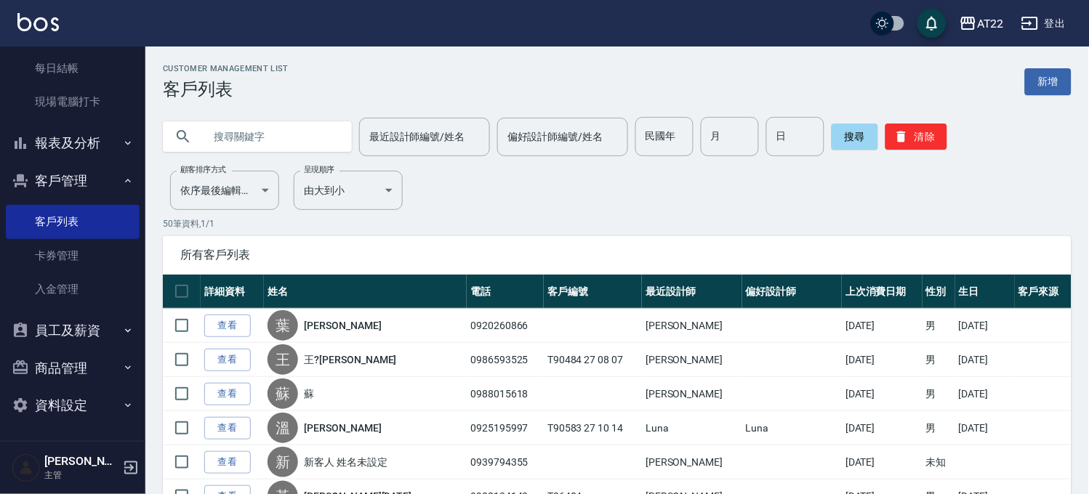
click at [287, 136] on input "text" at bounding box center [272, 136] width 137 height 39
type input "0978889830"
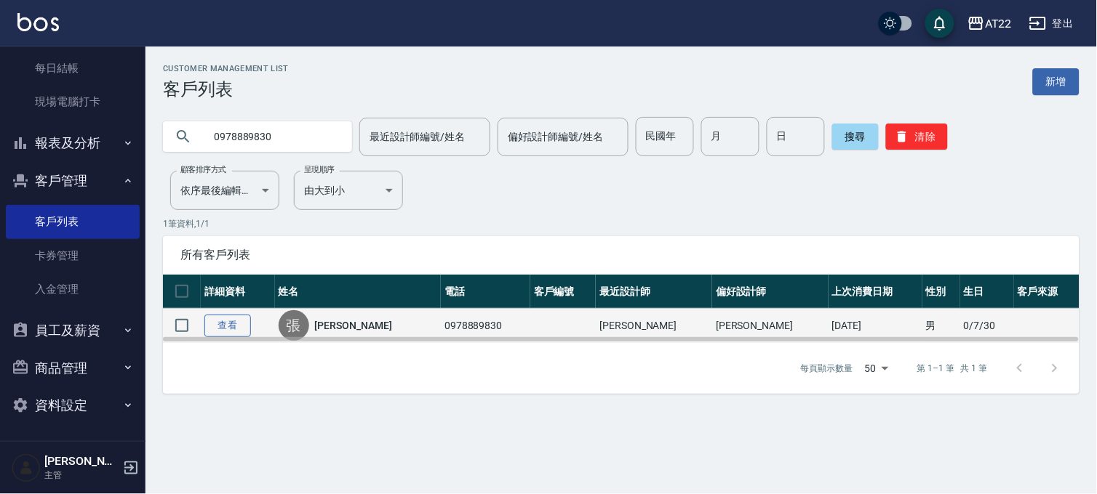
click at [241, 329] on link "查看" at bounding box center [227, 326] width 47 height 23
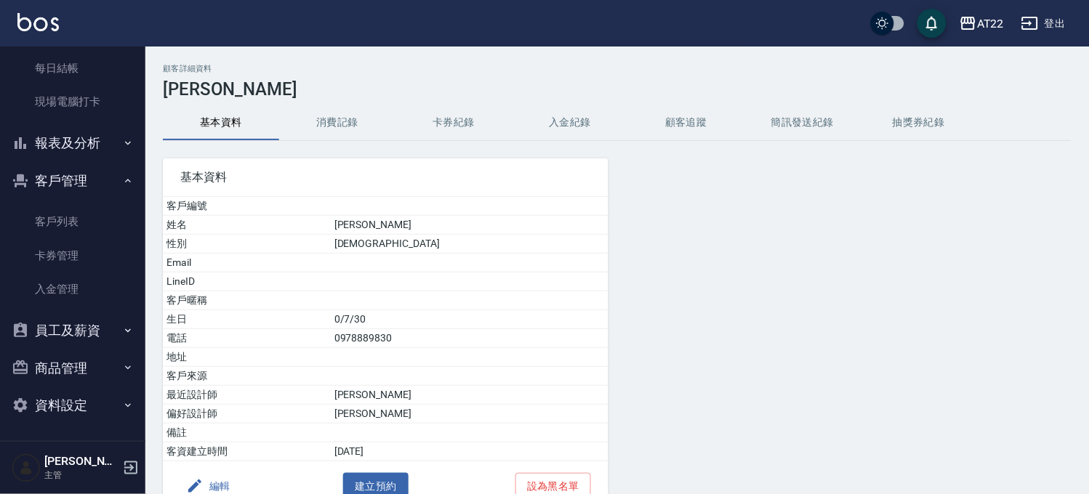
click at [317, 115] on button "消費記錄" at bounding box center [337, 122] width 116 height 35
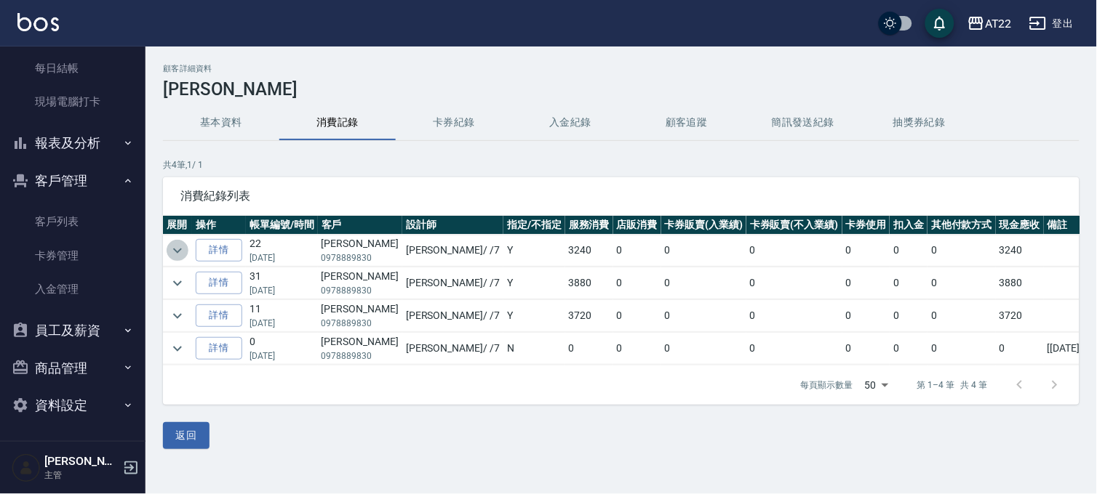
click at [183, 253] on icon "expand row" at bounding box center [177, 250] width 17 height 17
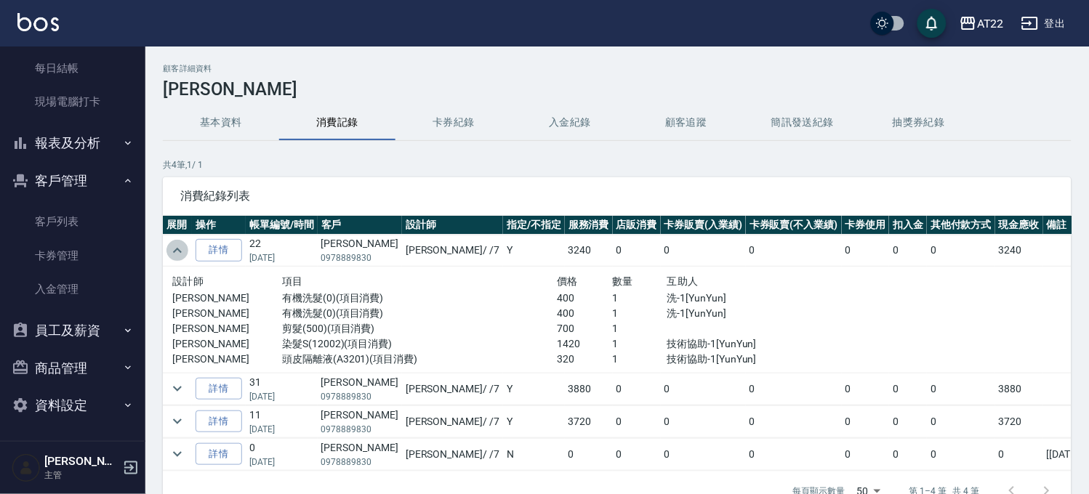
click at [183, 253] on icon "expand row" at bounding box center [177, 250] width 17 height 17
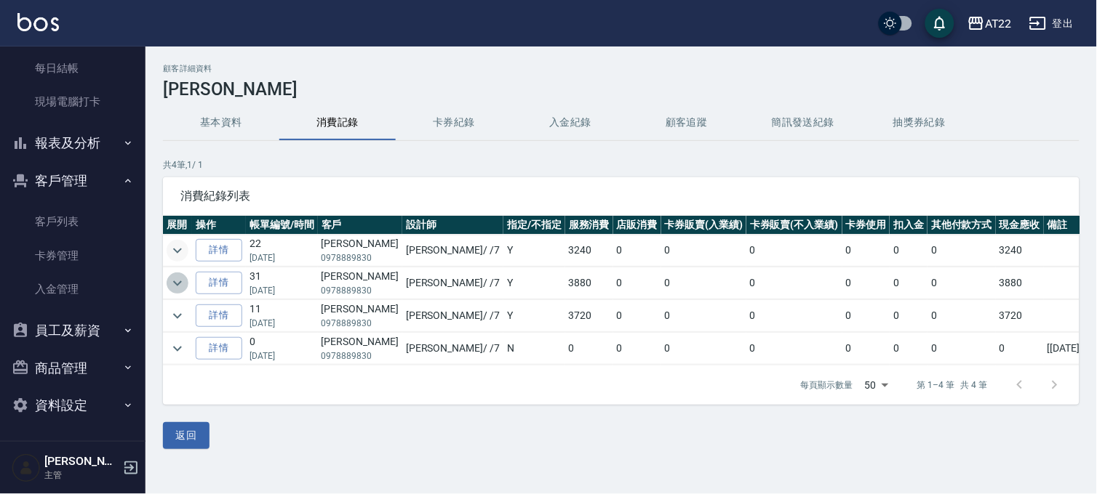
click at [178, 288] on icon "expand row" at bounding box center [177, 283] width 17 height 17
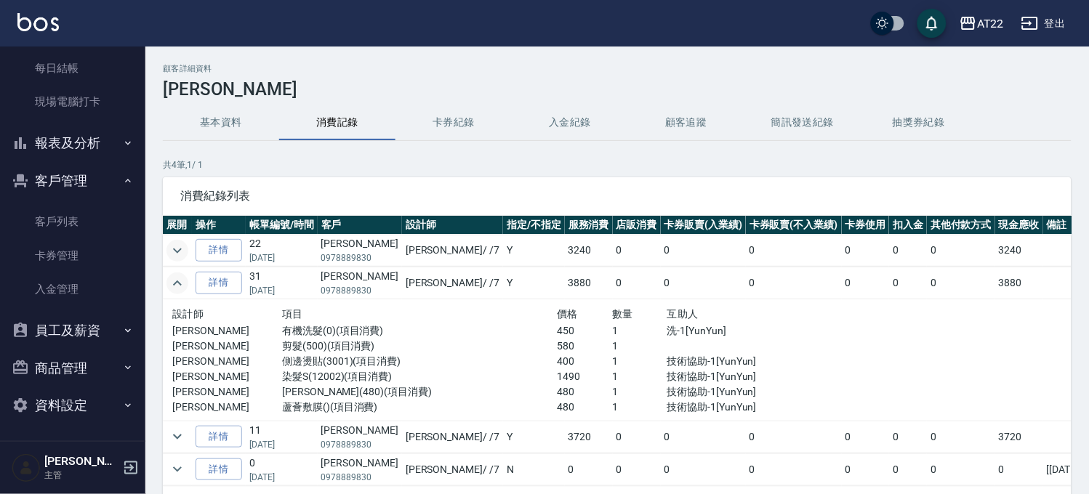
click at [178, 288] on icon "expand row" at bounding box center [177, 283] width 17 height 17
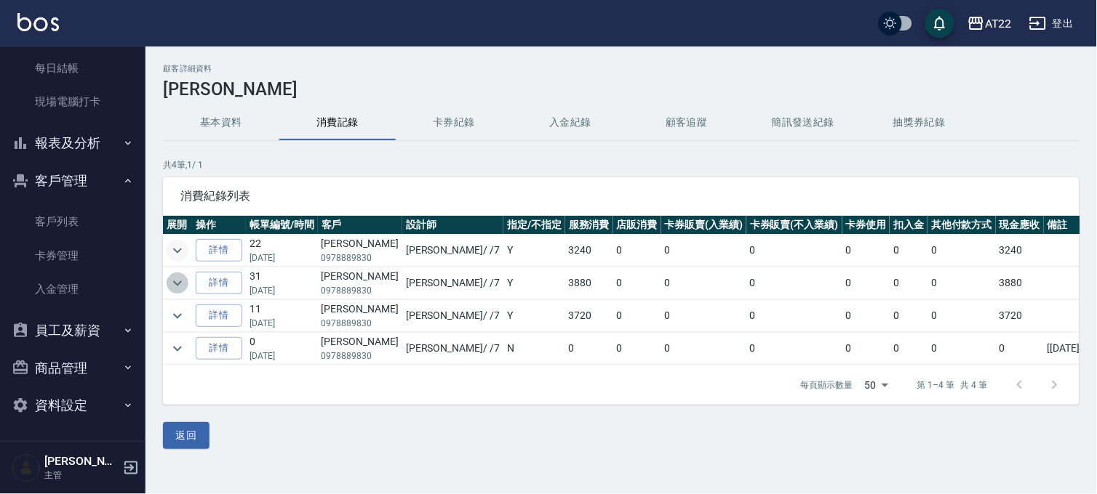
click at [178, 289] on icon "expand row" at bounding box center [177, 283] width 17 height 17
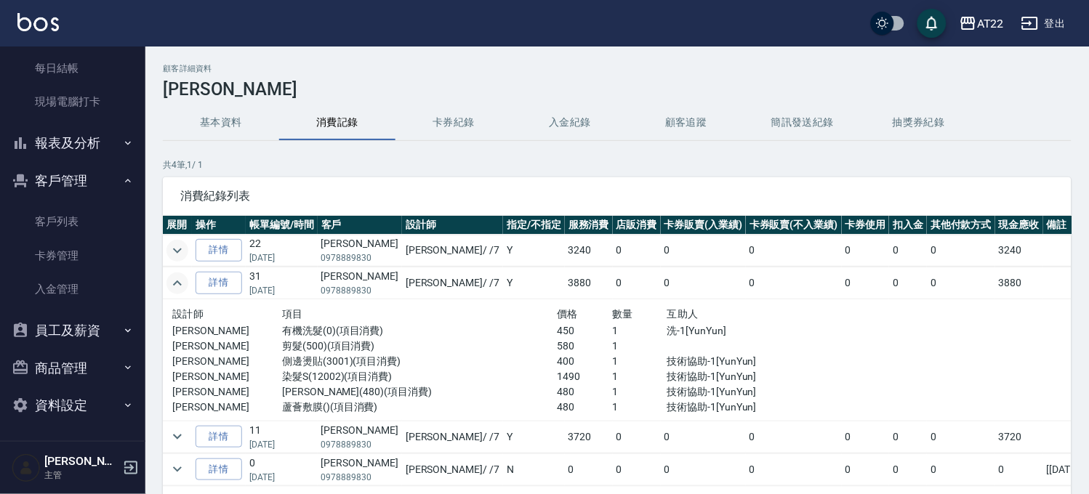
click at [184, 268] on td at bounding box center [177, 284] width 29 height 32
click at [184, 249] on icon "expand row" at bounding box center [177, 250] width 17 height 17
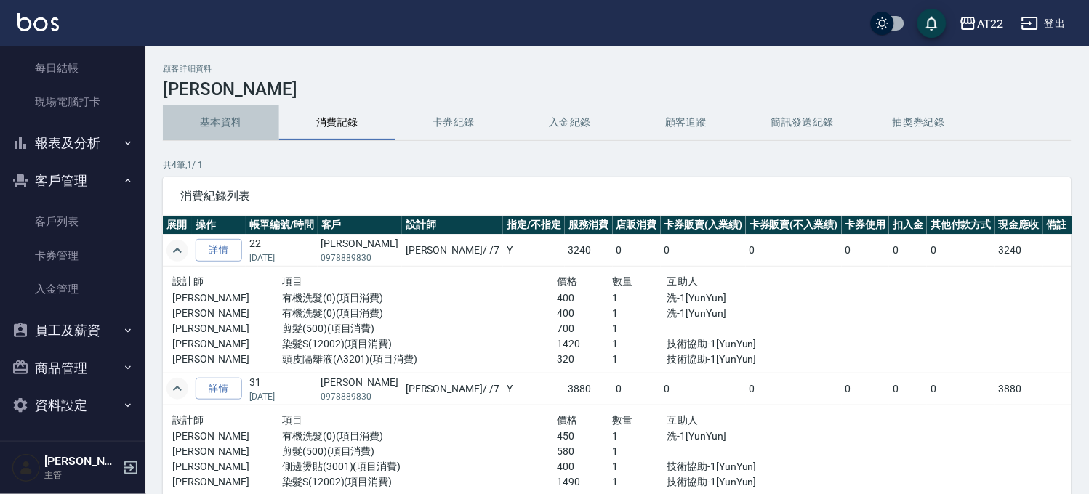
click at [241, 105] on button "基本資料" at bounding box center [221, 122] width 116 height 35
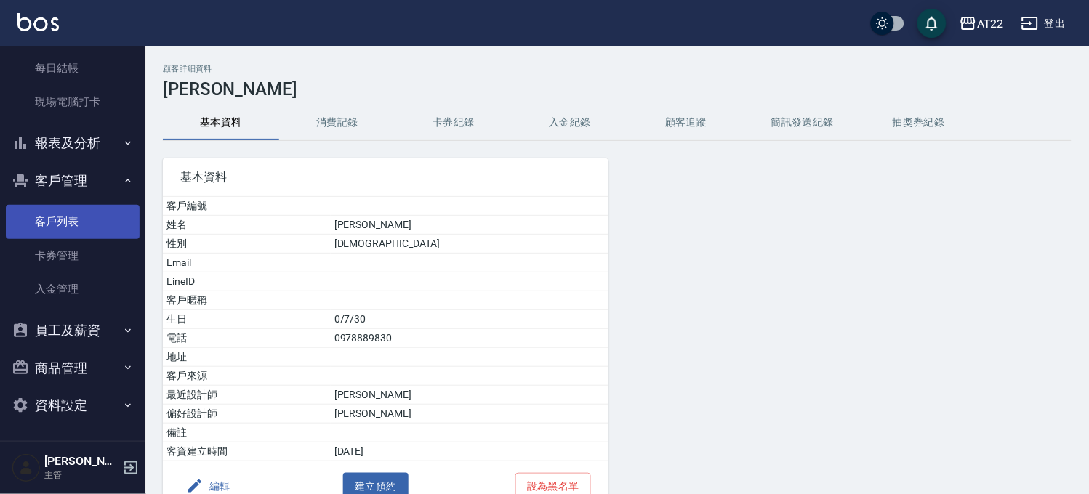
click at [66, 208] on link "客戶列表" at bounding box center [73, 221] width 134 height 33
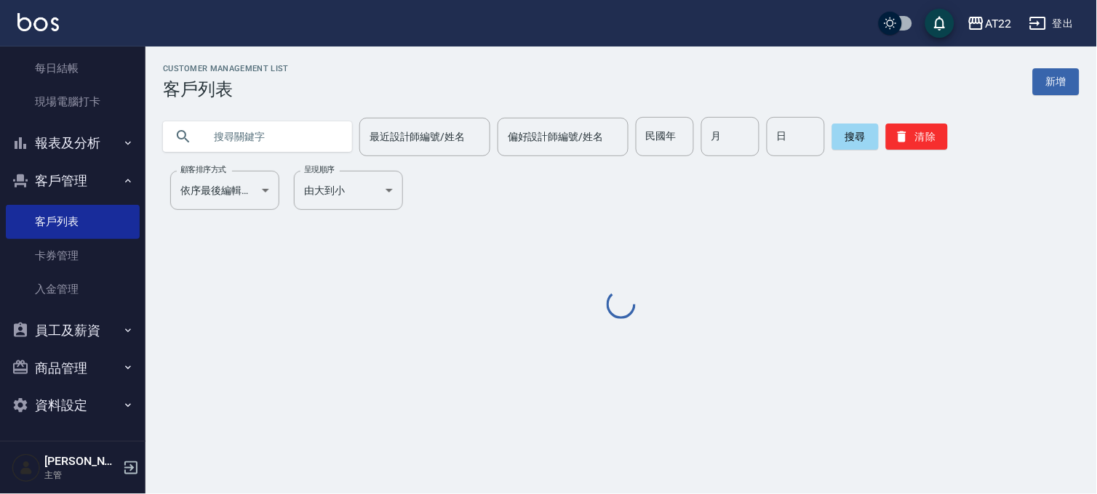
click at [263, 149] on input "text" at bounding box center [272, 136] width 137 height 39
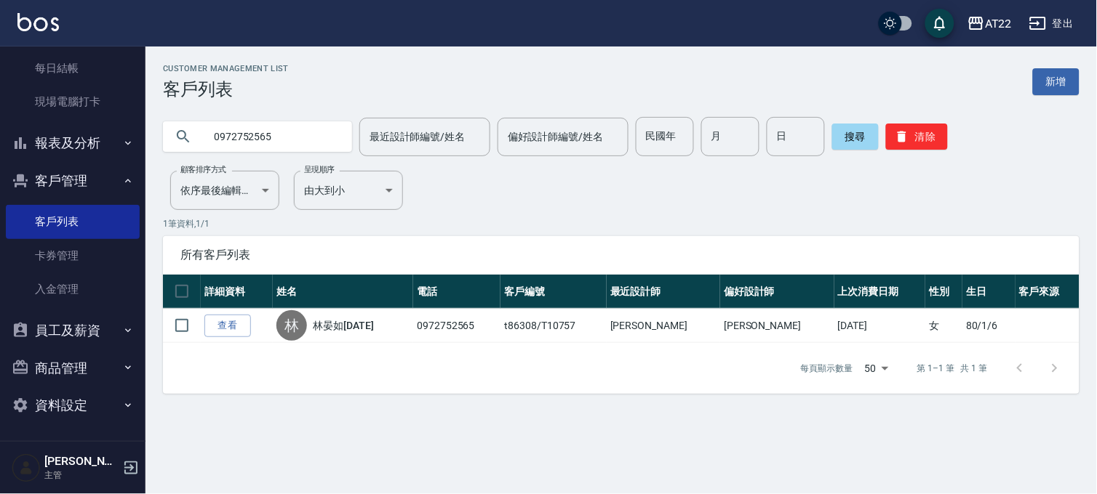
drag, startPoint x: 303, startPoint y: 139, endPoint x: 155, endPoint y: 193, distance: 157.4
click at [155, 133] on div "0972752565 最近設計師編號/姓名 最近設計師編號/姓名 偏好設計師編號/姓名 偏好設計師編號/姓名 民國年 民國年 月 月 日 日 搜尋 清除" at bounding box center [612, 128] width 934 height 57
type input "0981766039"
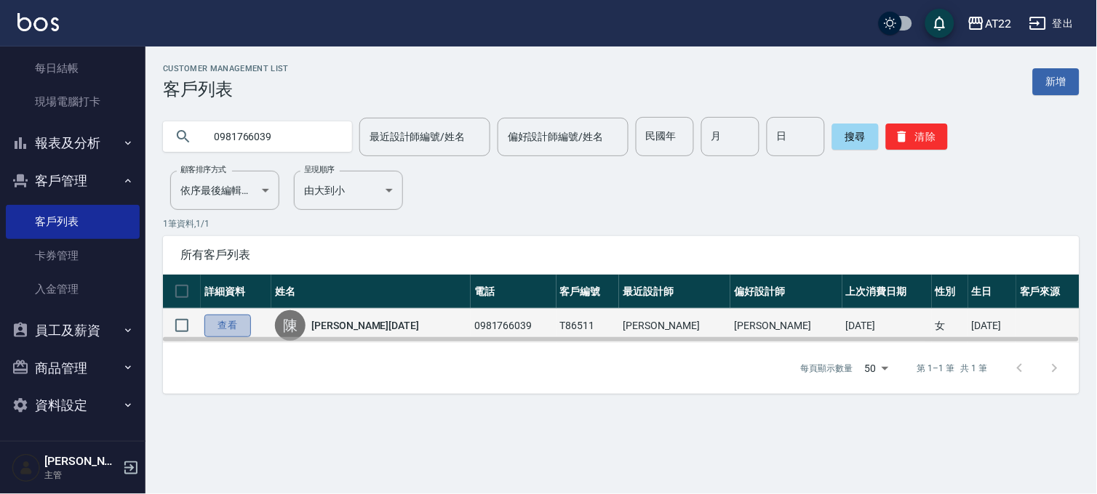
click at [225, 328] on link "查看" at bounding box center [227, 326] width 47 height 23
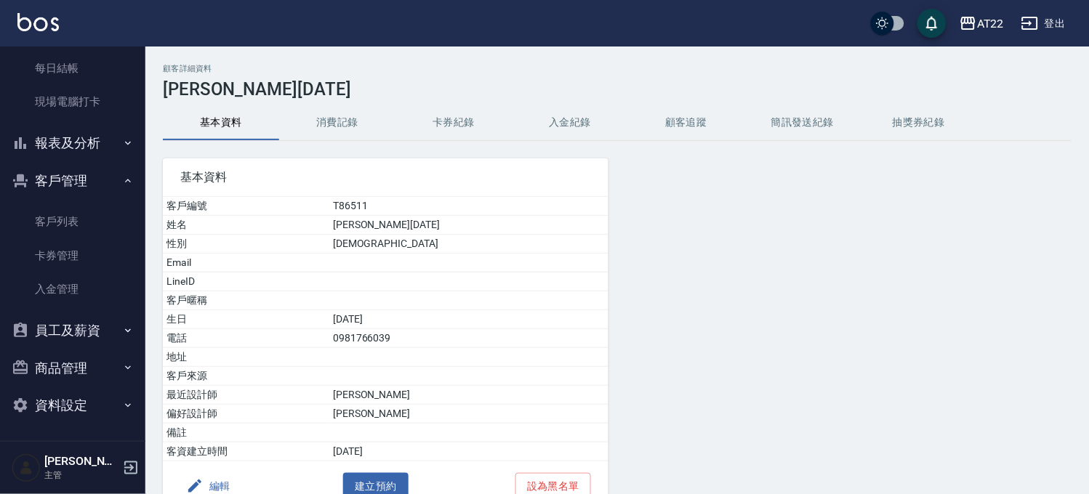
click at [330, 125] on button "消費記錄" at bounding box center [337, 122] width 116 height 35
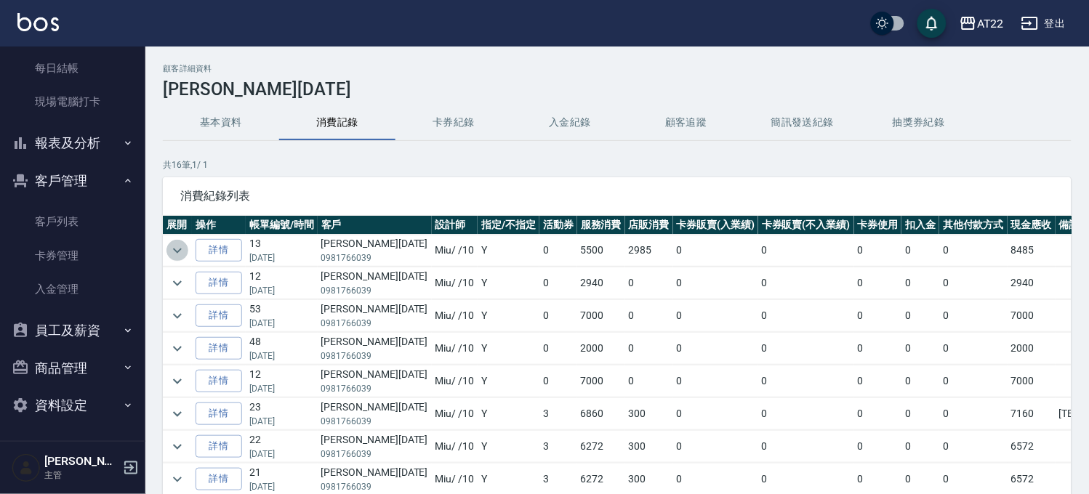
click at [182, 252] on icon "expand row" at bounding box center [177, 250] width 17 height 17
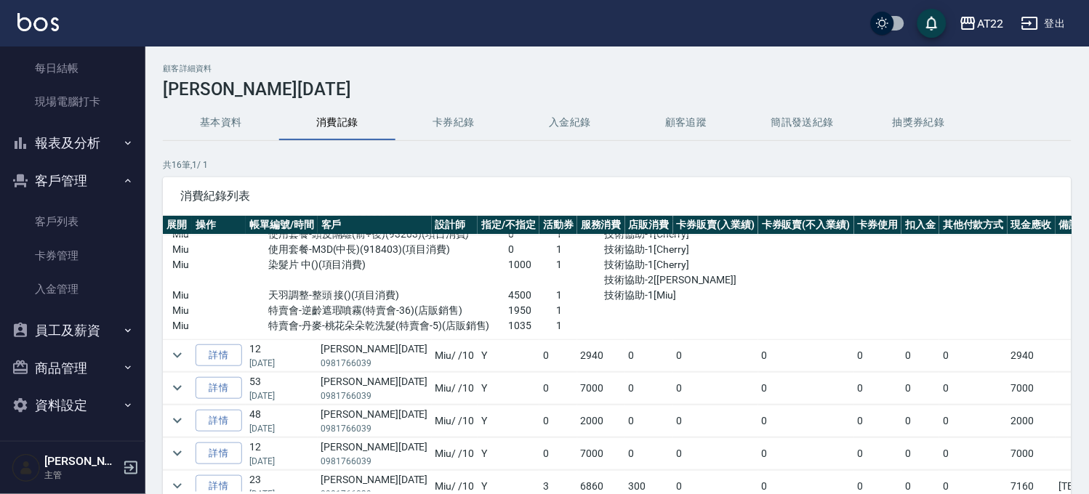
scroll to position [242, 0]
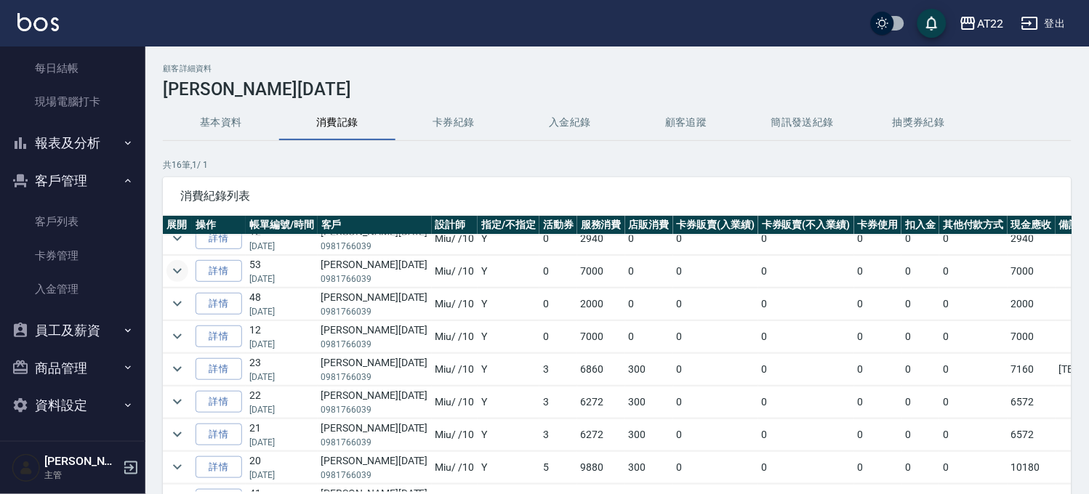
click at [177, 268] on icon "expand row" at bounding box center [177, 271] width 17 height 17
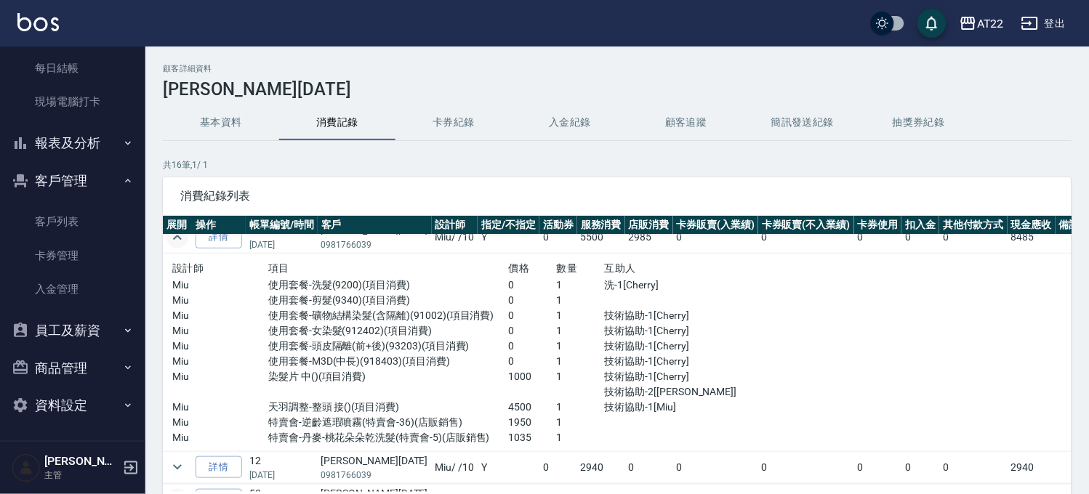
scroll to position [0, 0]
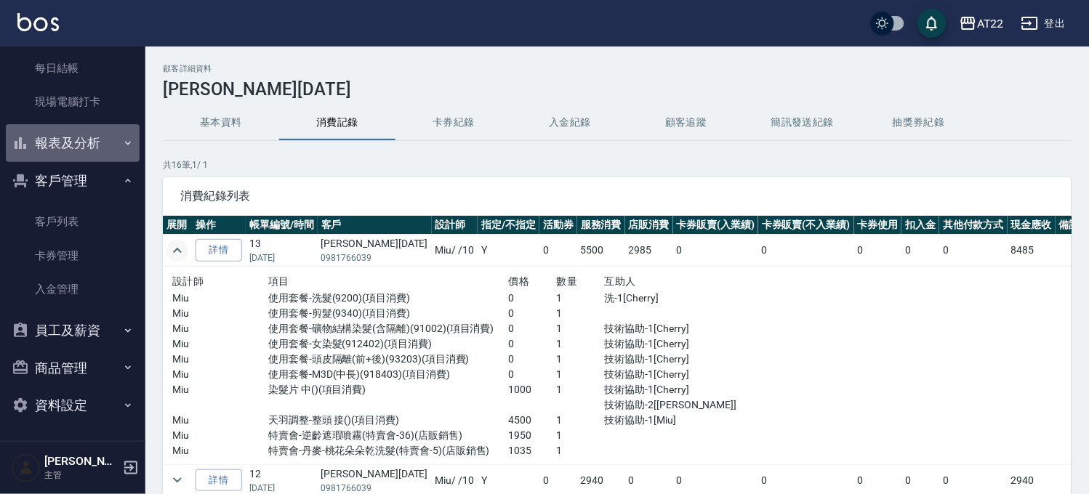
click at [96, 135] on button "報表及分析" at bounding box center [73, 143] width 134 height 38
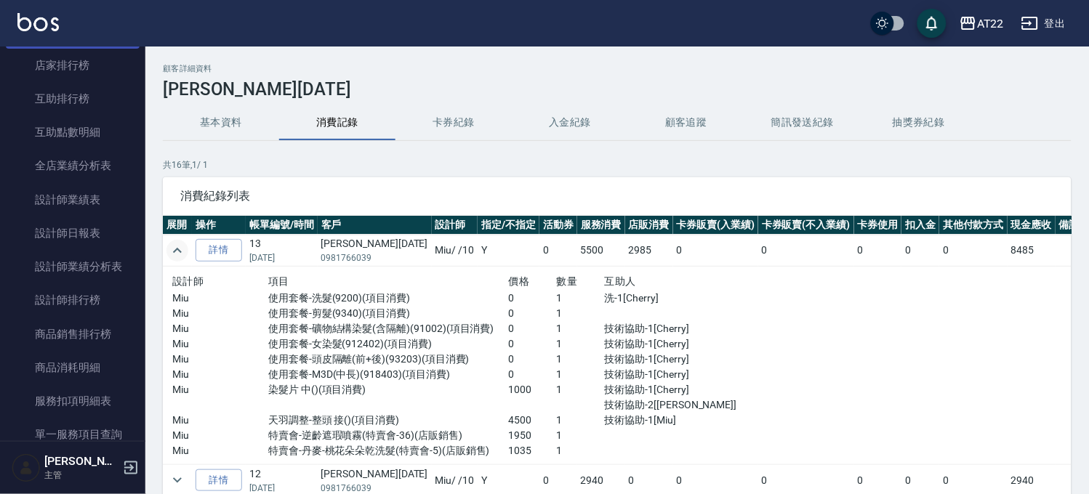
scroll to position [535, 0]
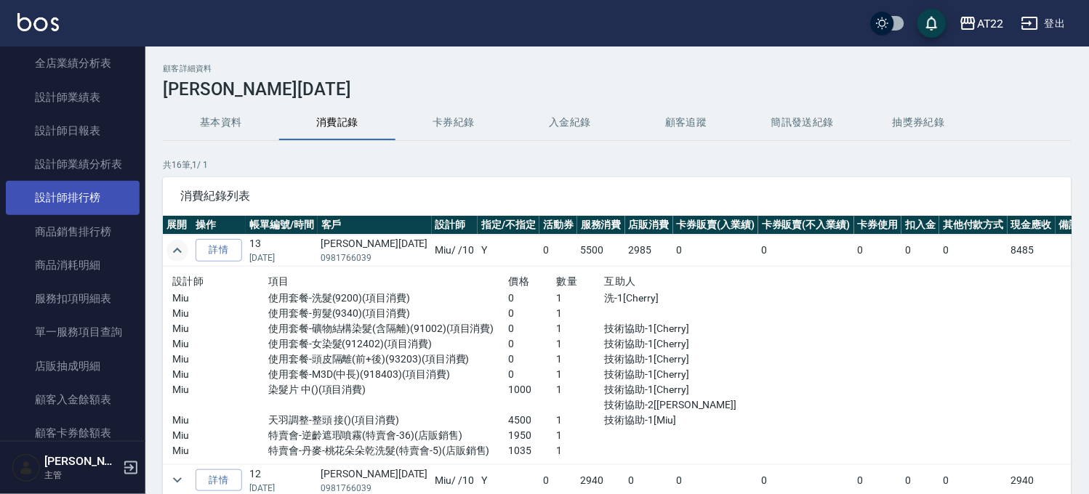
click at [97, 192] on link "設計師排行榜" at bounding box center [73, 197] width 134 height 33
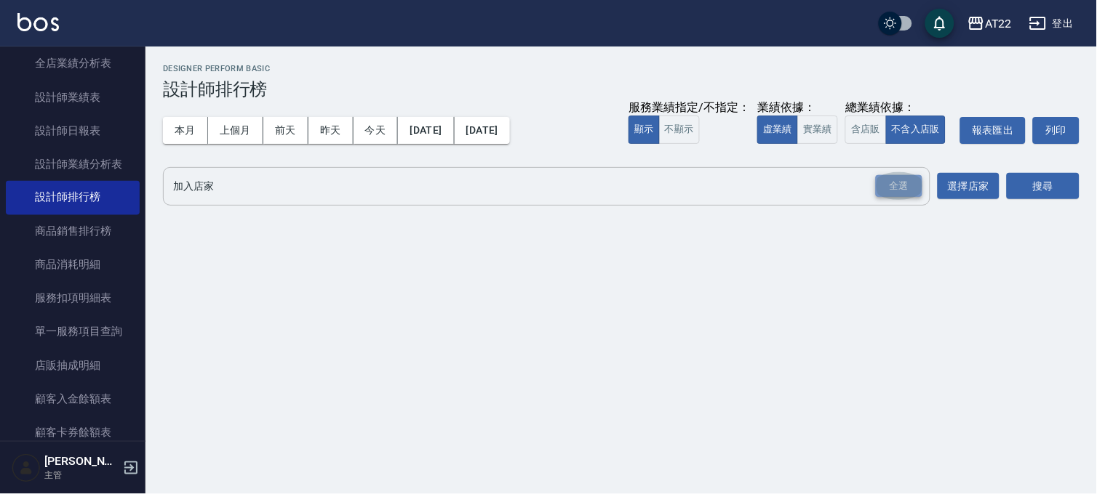
click at [905, 186] on div "全選" at bounding box center [899, 186] width 47 height 23
click at [1041, 184] on button "搜尋" at bounding box center [1042, 187] width 73 height 27
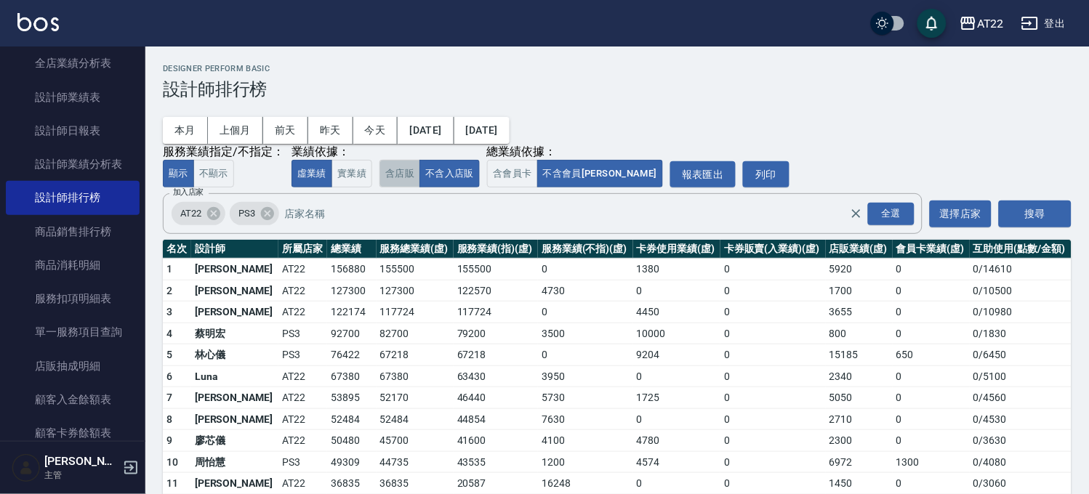
click at [404, 180] on button "含店販" at bounding box center [400, 174] width 41 height 28
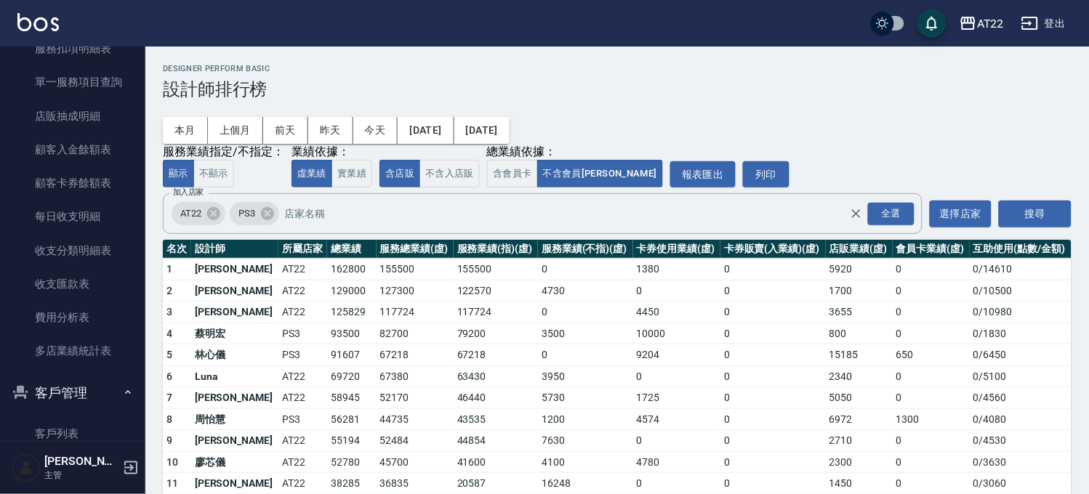
scroll to position [940, 0]
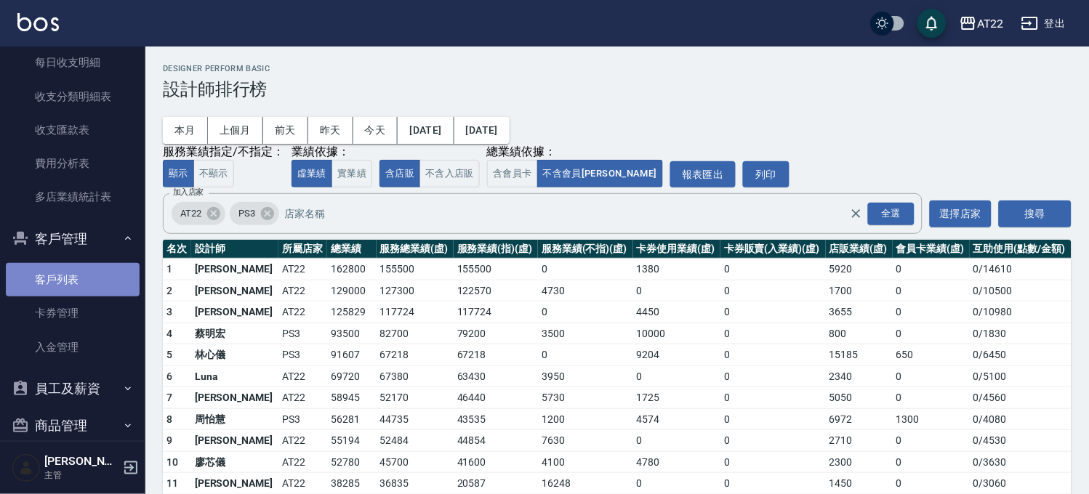
click at [76, 279] on link "客戶列表" at bounding box center [73, 279] width 134 height 33
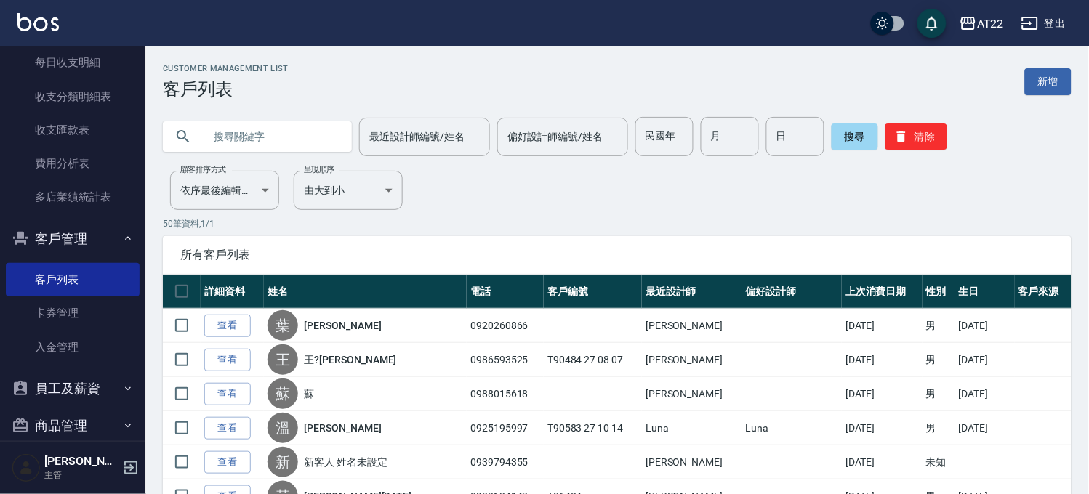
click at [308, 128] on input "text" at bounding box center [272, 136] width 137 height 39
type input "0966430980"
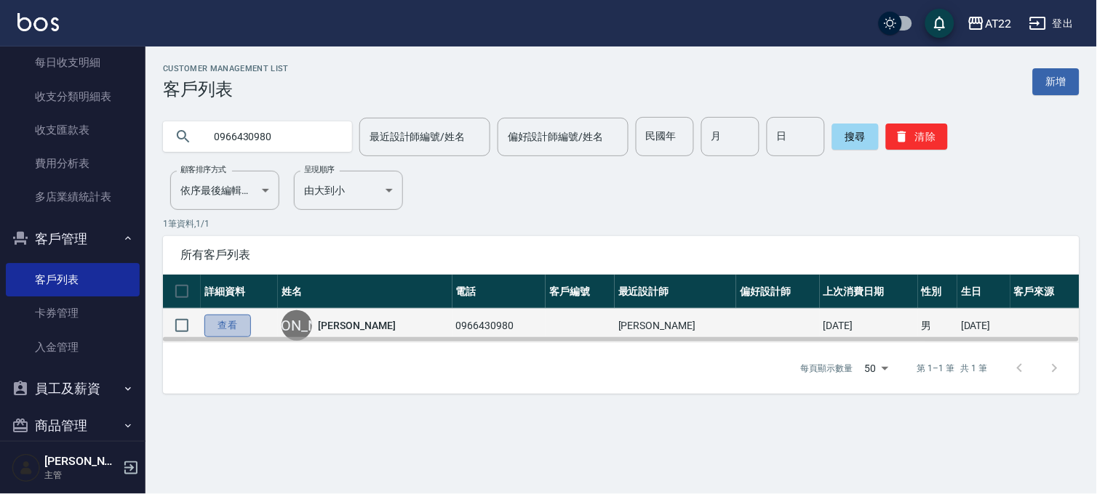
click at [220, 315] on link "查看" at bounding box center [227, 326] width 47 height 23
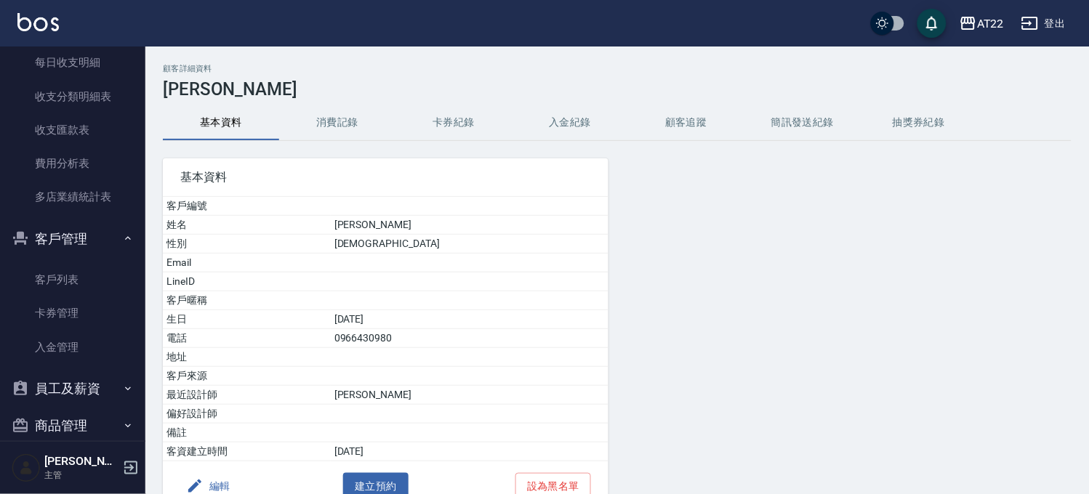
click at [338, 103] on div "顧客詳細資料 [PERSON_NAME] 基本資料 消費記錄 卡券紀錄 入金紀錄 顧客追蹤 簡訊發送紀錄 抽獎券紀錄 基本資料 客戶編號 姓名 [PERSON…" at bounding box center [617, 310] width 944 height 492
click at [333, 113] on button "消費記錄" at bounding box center [337, 122] width 116 height 35
click at [339, 120] on button "消費記錄" at bounding box center [337, 122] width 116 height 35
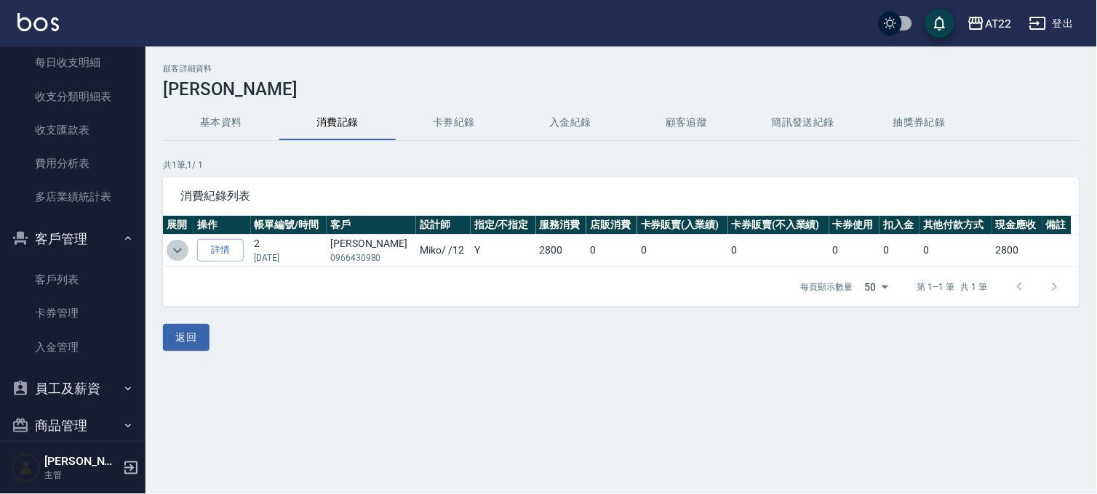
click at [179, 249] on icon "expand row" at bounding box center [177, 250] width 17 height 17
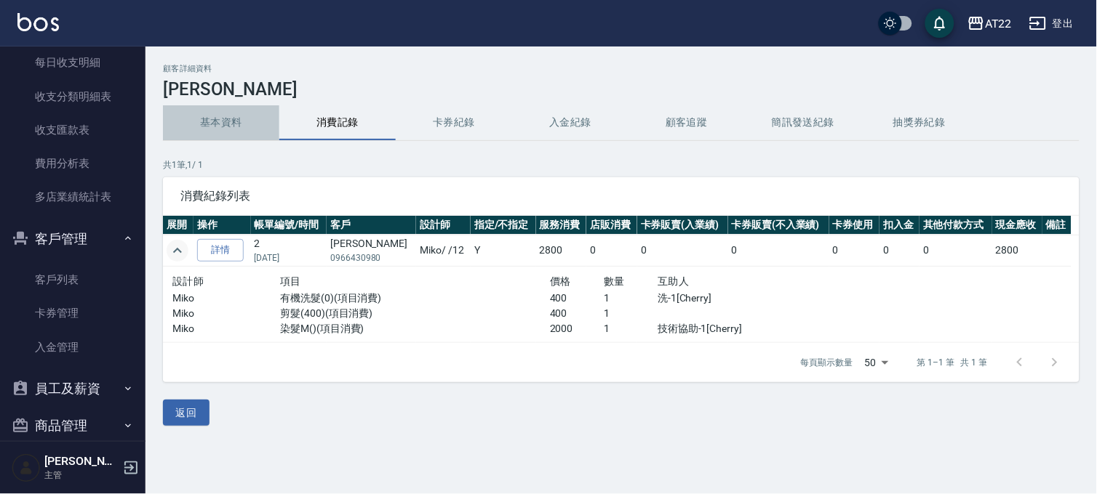
click at [235, 126] on button "基本資料" at bounding box center [221, 122] width 116 height 35
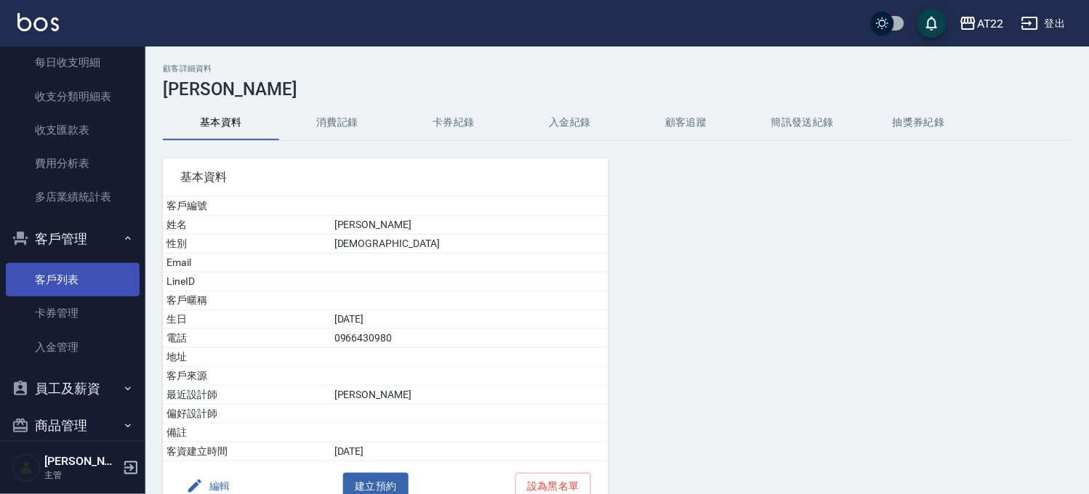
click at [54, 267] on link "客戶列表" at bounding box center [73, 279] width 134 height 33
click at [81, 279] on link "客戶列表" at bounding box center [73, 279] width 134 height 33
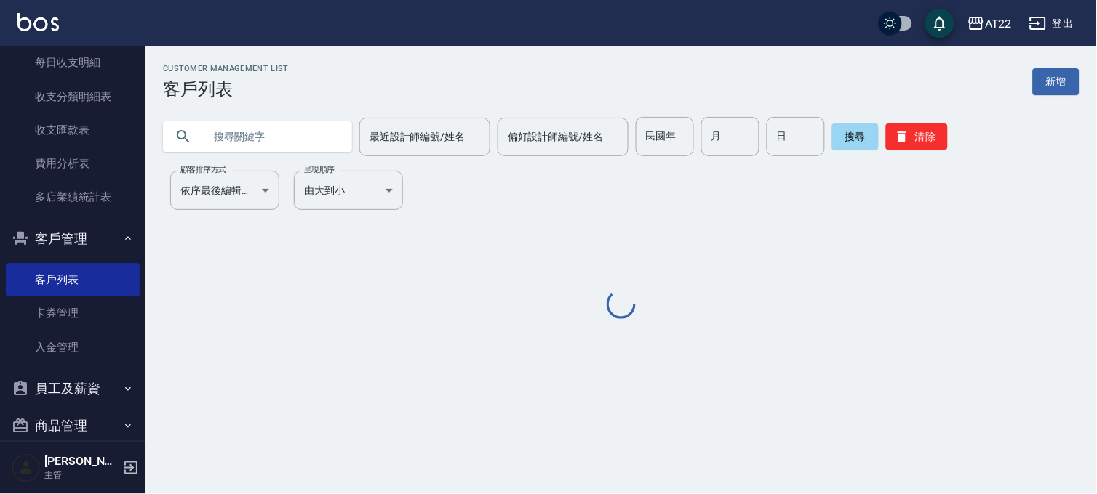
click at [229, 135] on input "text" at bounding box center [272, 136] width 137 height 39
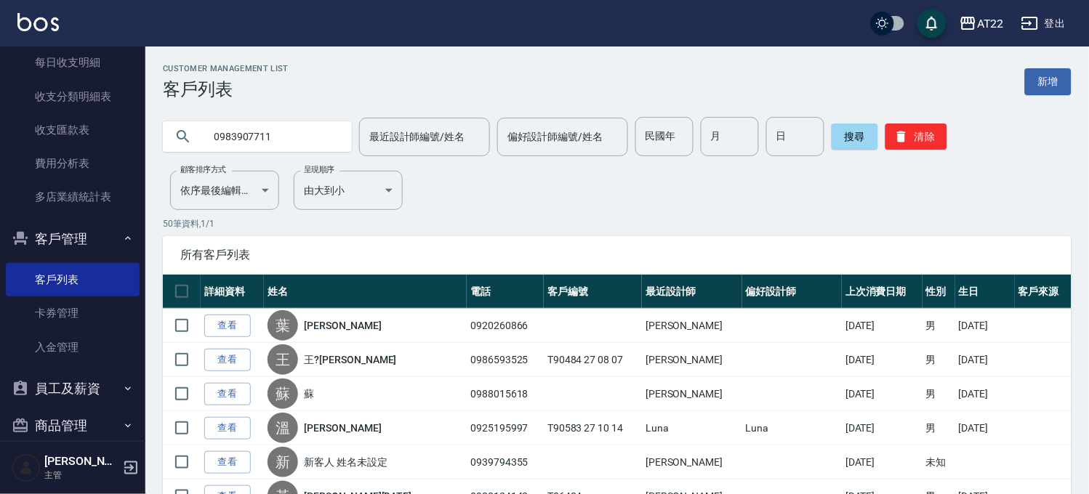
type input "0983907711"
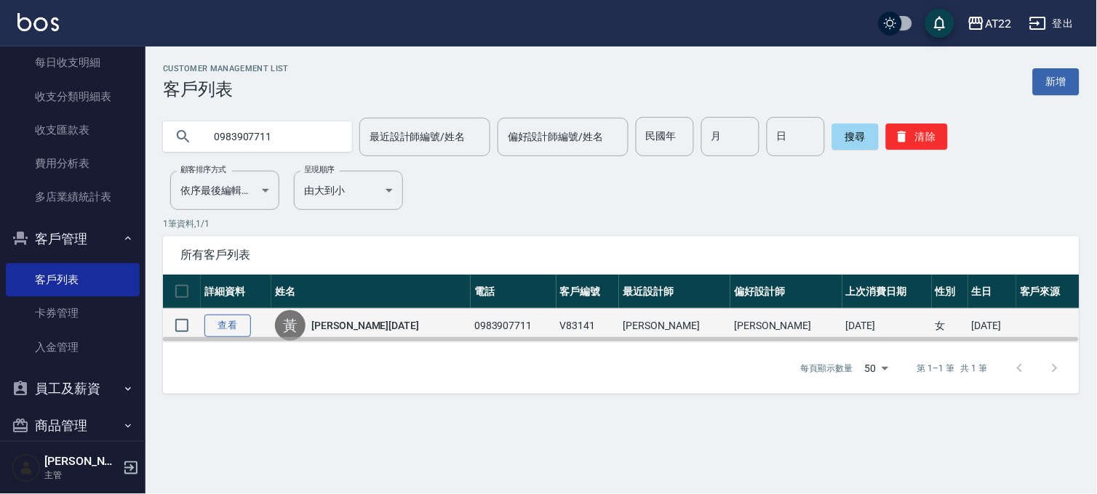
click at [236, 329] on link "查看" at bounding box center [227, 326] width 47 height 23
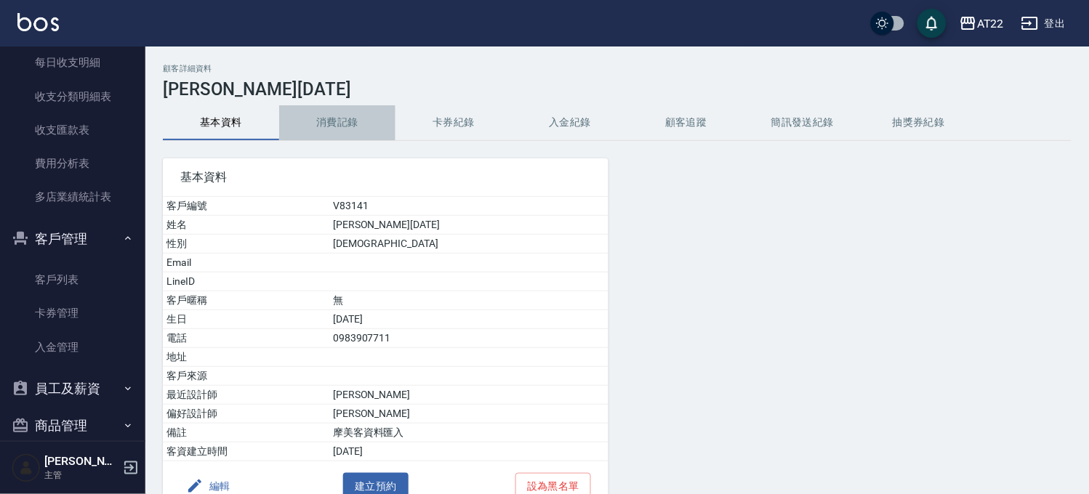
click at [335, 119] on button "消費記錄" at bounding box center [337, 122] width 116 height 35
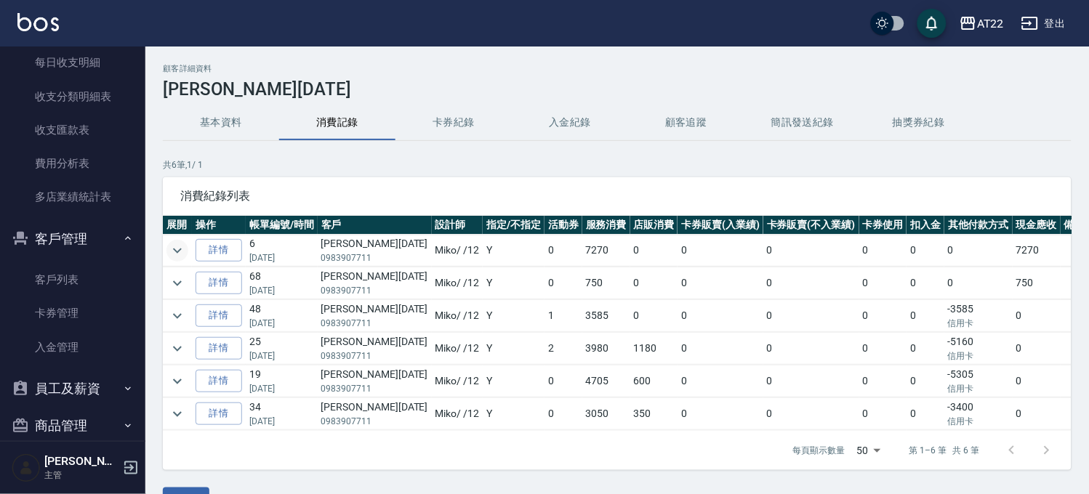
click at [173, 246] on icon "expand row" at bounding box center [177, 250] width 17 height 17
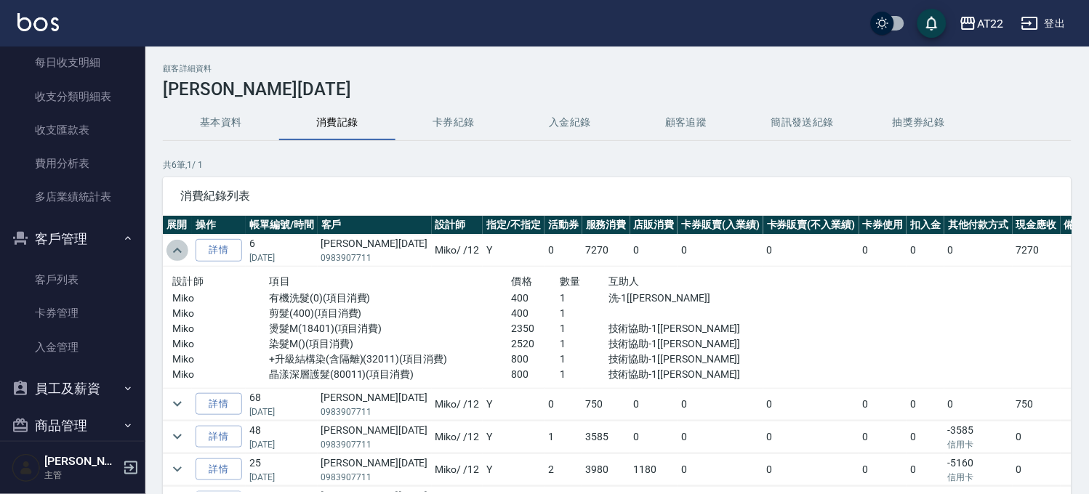
click at [173, 246] on icon "expand row" at bounding box center [177, 250] width 17 height 17
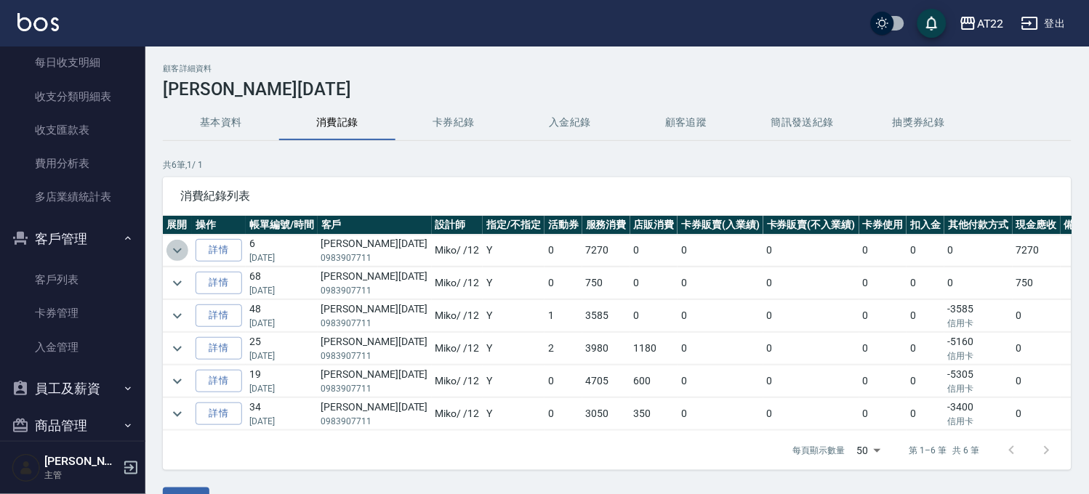
click at [173, 246] on icon "expand row" at bounding box center [177, 250] width 17 height 17
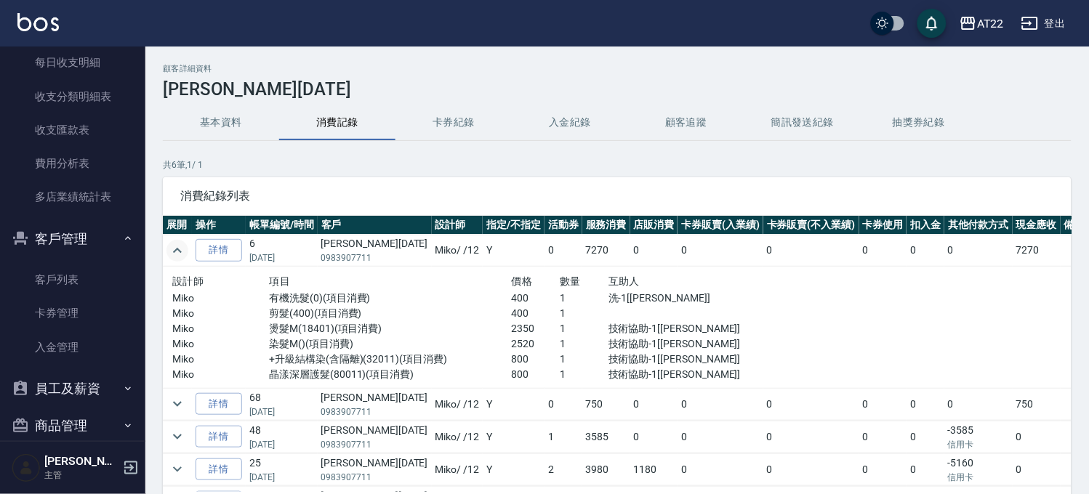
click at [173, 246] on icon "expand row" at bounding box center [177, 250] width 17 height 17
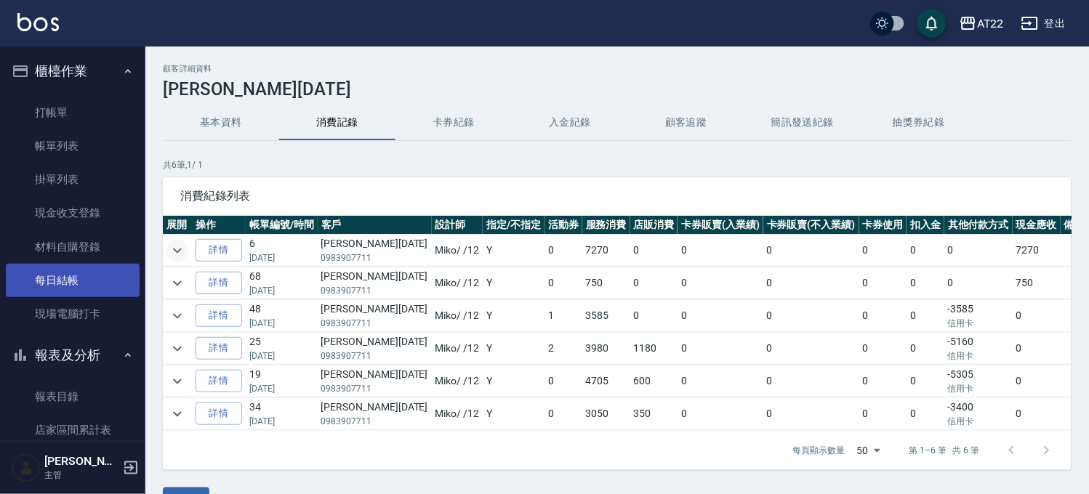
click at [86, 265] on link "每日結帳" at bounding box center [73, 280] width 134 height 33
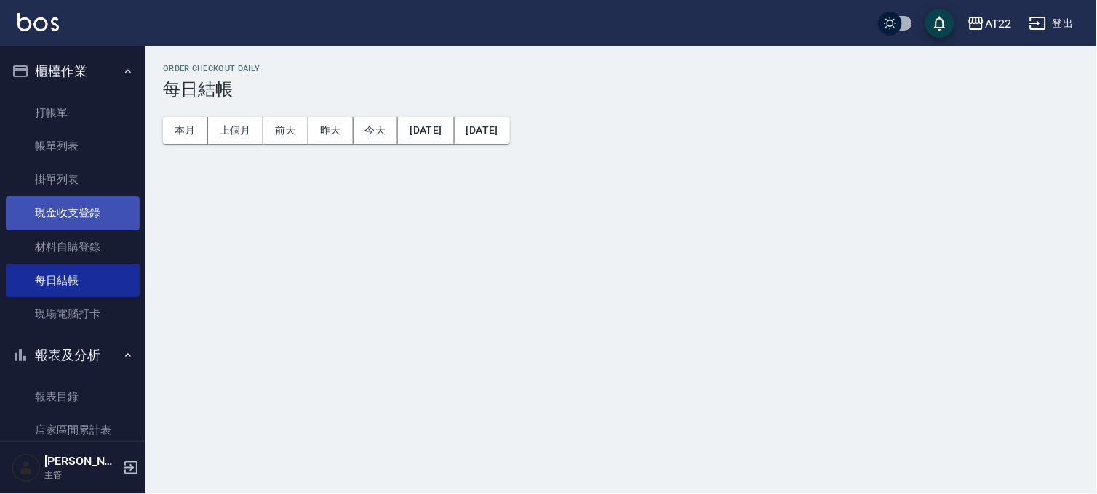
click at [111, 215] on link "現金收支登錄" at bounding box center [73, 212] width 134 height 33
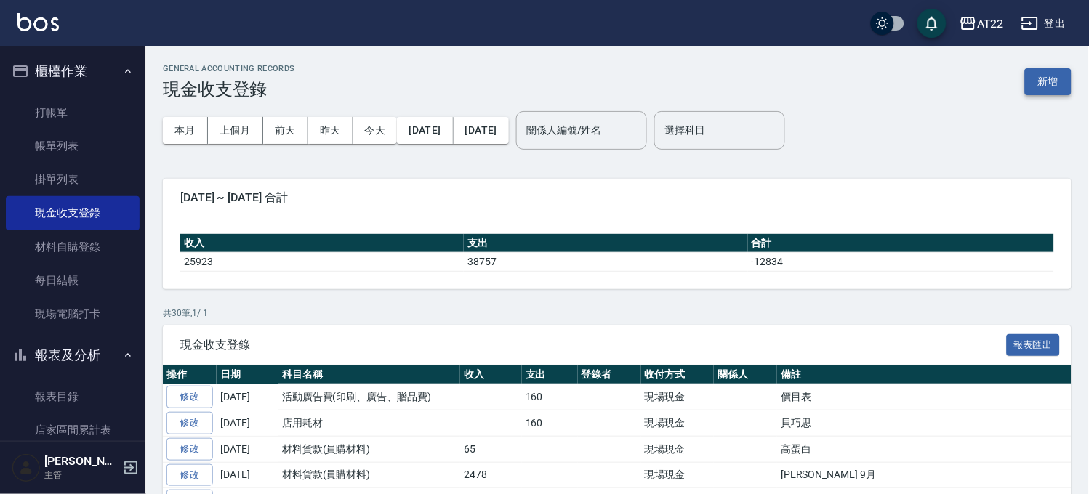
click at [1035, 83] on button "新增" at bounding box center [1048, 81] width 47 height 27
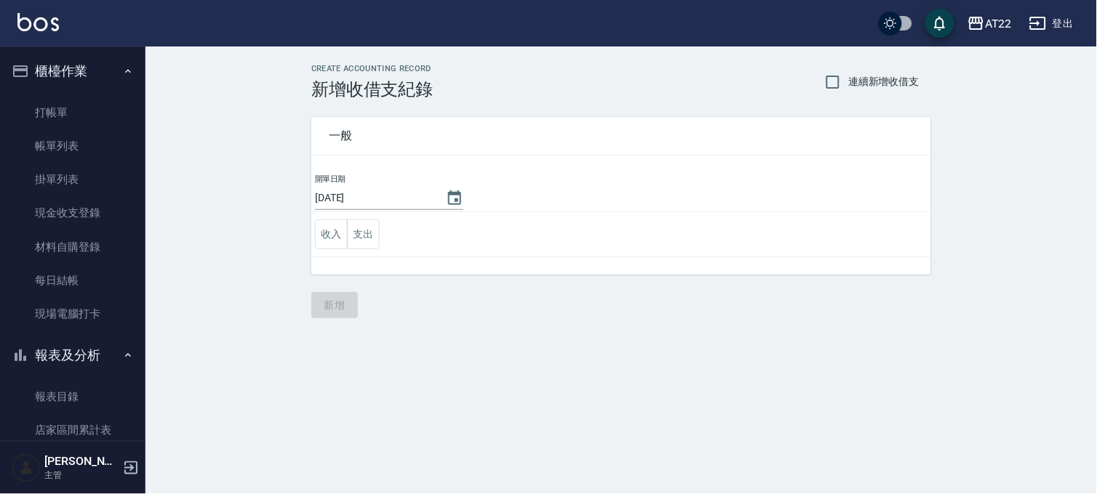
click at [380, 241] on td "收入 支出" at bounding box center [621, 234] width 620 height 45
click at [353, 228] on button "支出" at bounding box center [363, 235] width 33 height 30
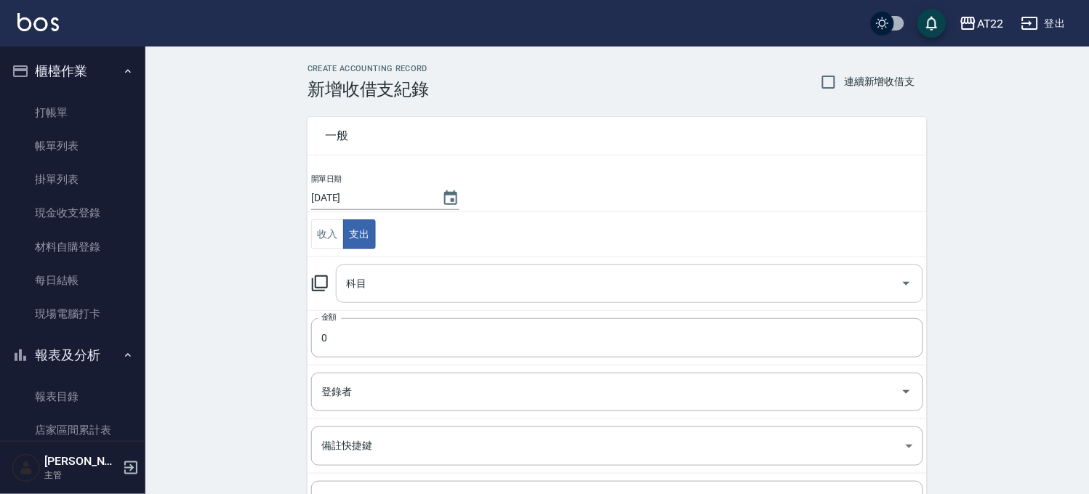
click at [380, 285] on input "科目" at bounding box center [618, 283] width 553 height 25
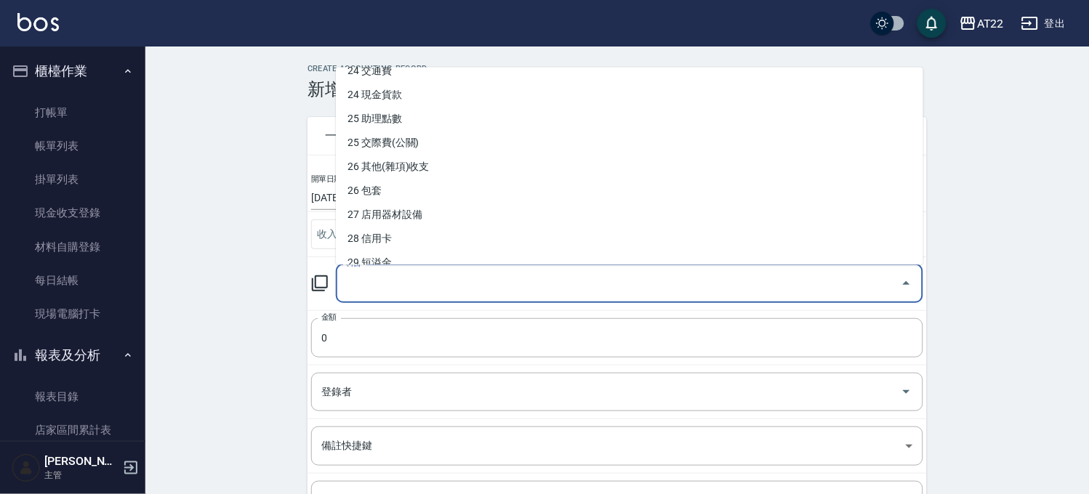
scroll to position [764, 0]
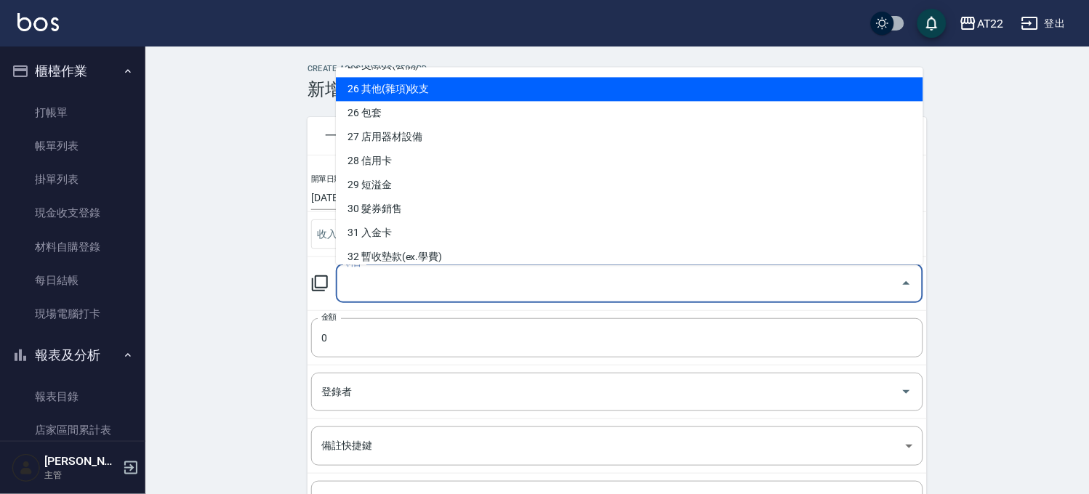
click at [433, 95] on li "26 其他(雜項)收支" at bounding box center [630, 89] width 588 height 24
type input "26 其他(雜項)收支"
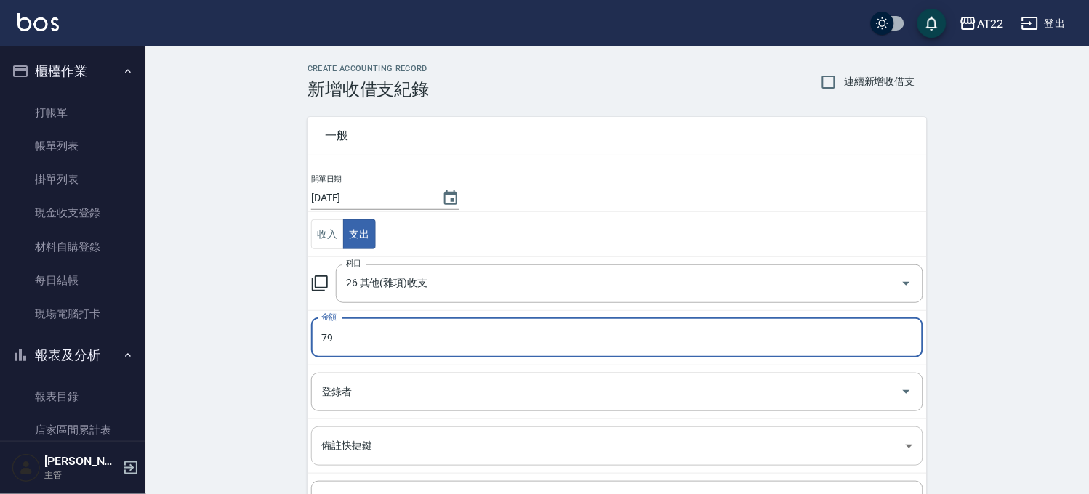
scroll to position [148, 0]
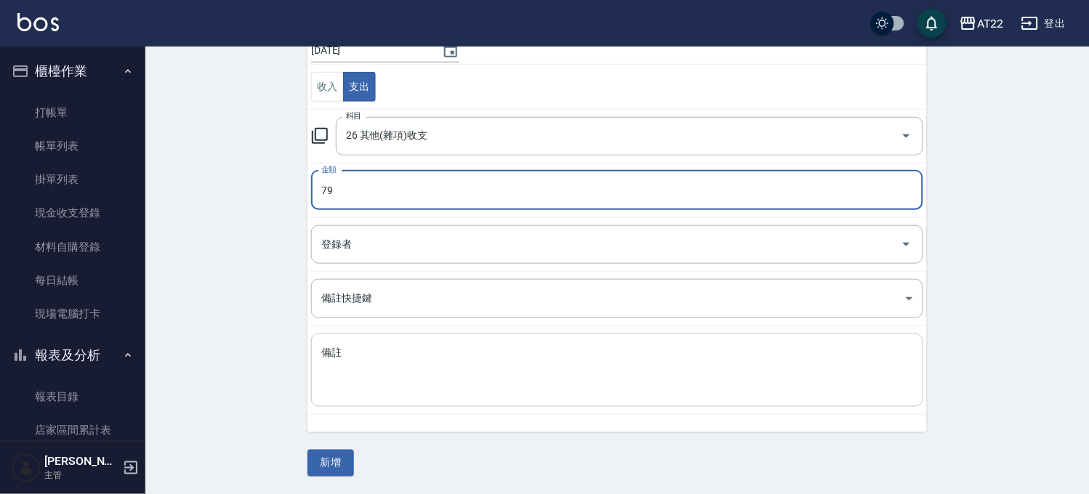
type input "79"
click at [630, 352] on textarea "備註" at bounding box center [617, 370] width 592 height 49
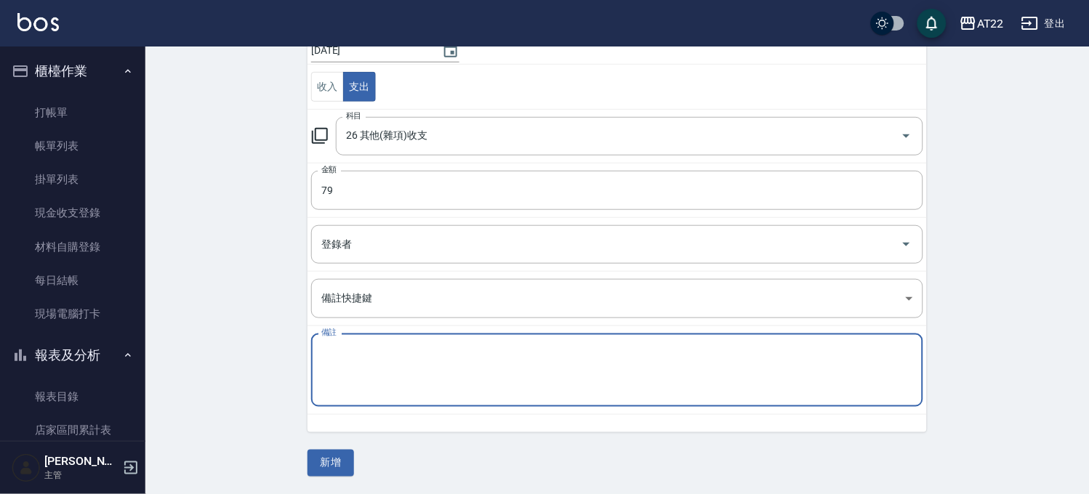
type textarea "2"
type textarea "打氣筒"
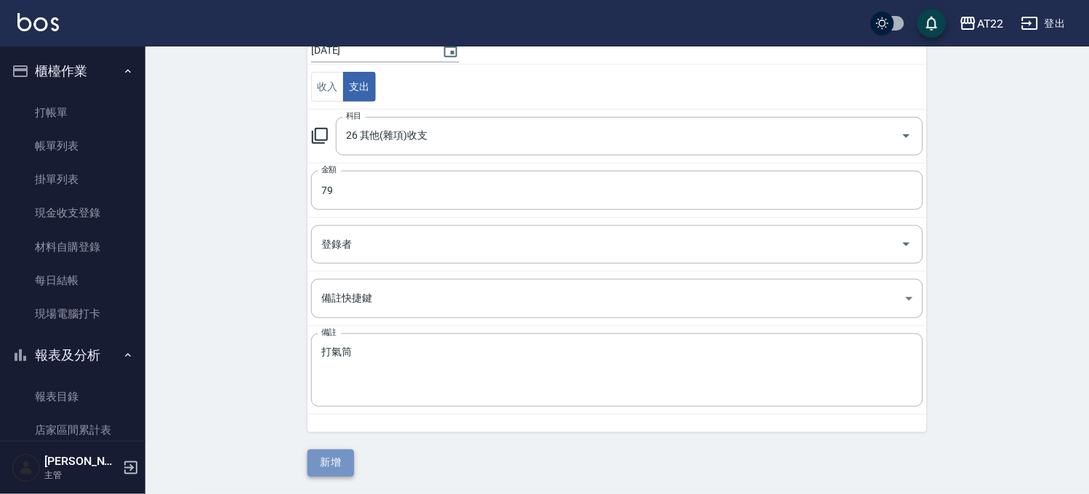
click at [353, 464] on button "新增" at bounding box center [331, 463] width 47 height 27
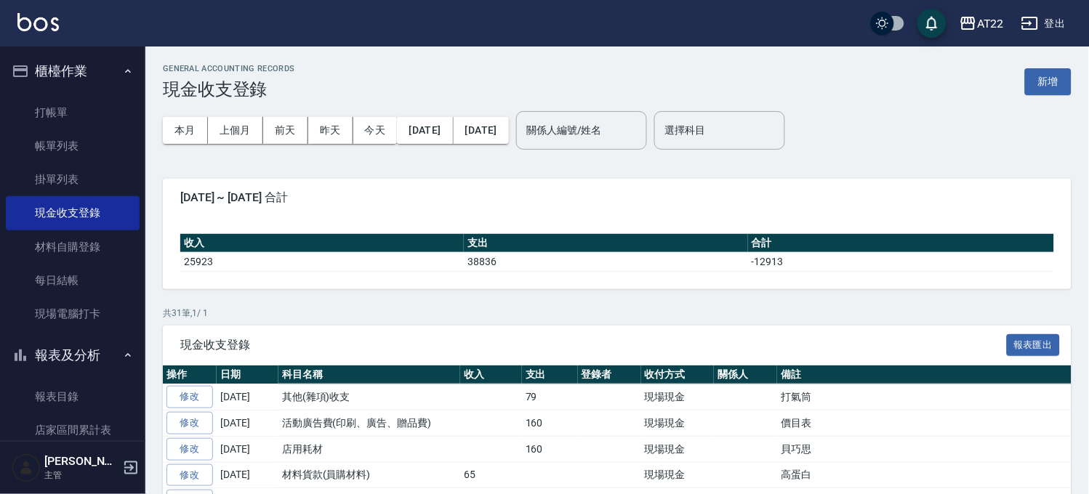
click at [60, 347] on button "報表及分析" at bounding box center [73, 356] width 134 height 38
click at [63, 422] on ul "客戶列表 卡券管理 入金管理" at bounding box center [73, 468] width 134 height 113
click at [63, 422] on link "客戶列表" at bounding box center [73, 433] width 134 height 33
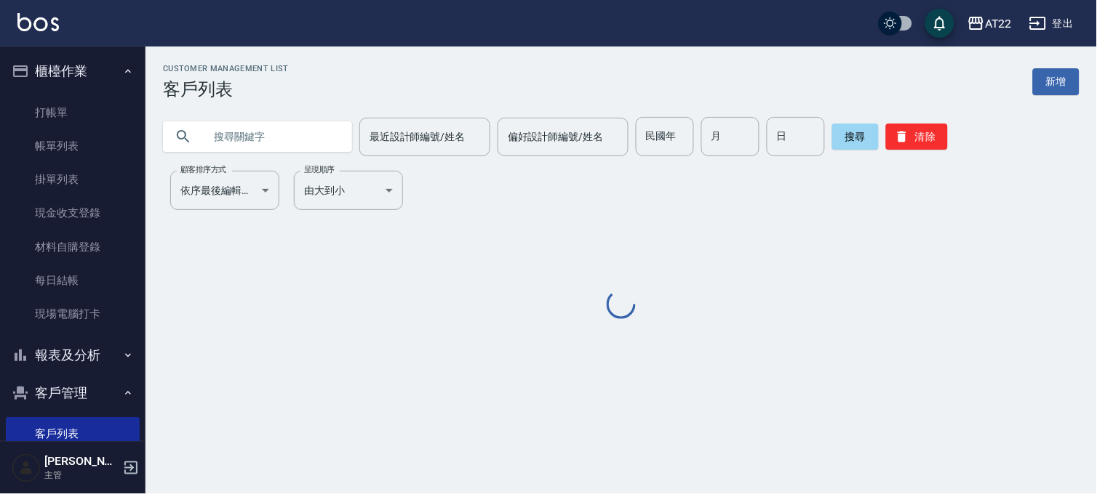
click at [241, 132] on input "text" at bounding box center [272, 136] width 137 height 39
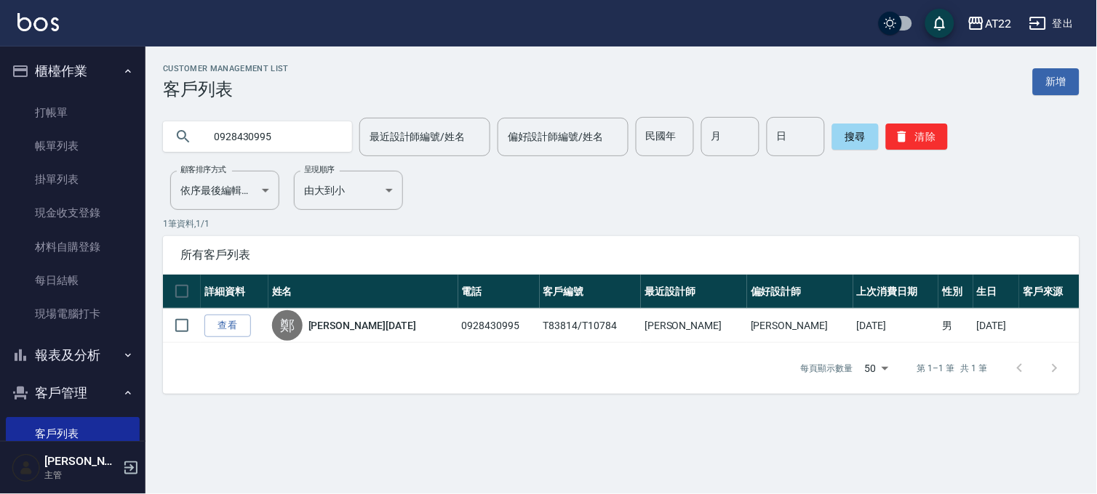
click at [267, 134] on input "0928430995" at bounding box center [272, 136] width 137 height 39
drag, startPoint x: 267, startPoint y: 134, endPoint x: 265, endPoint y: 144, distance: 10.4
click at [265, 143] on input "0928430995" at bounding box center [272, 136] width 137 height 39
type input "0933004598"
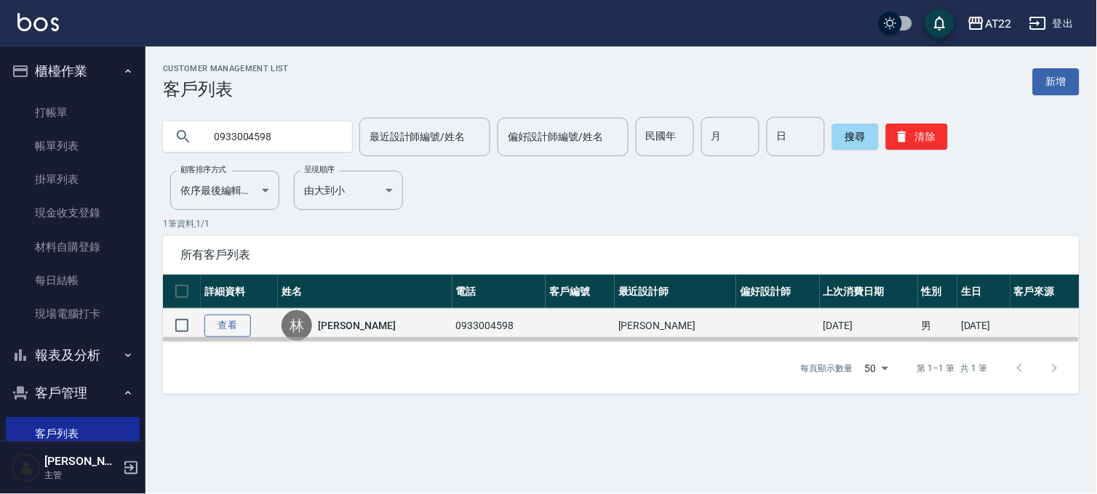
click at [224, 317] on link "查看" at bounding box center [227, 326] width 47 height 23
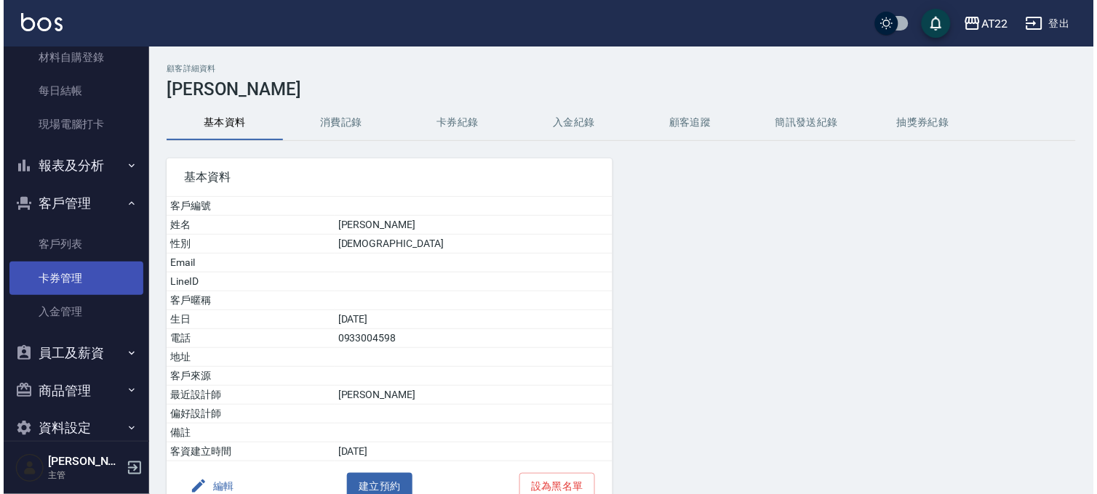
scroll to position [212, 0]
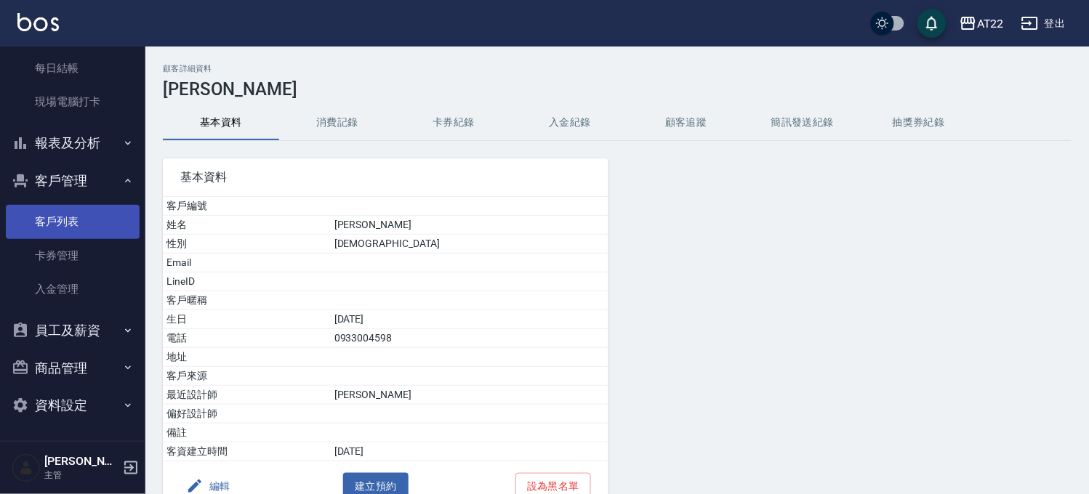
click at [67, 227] on link "客戶列表" at bounding box center [73, 221] width 134 height 33
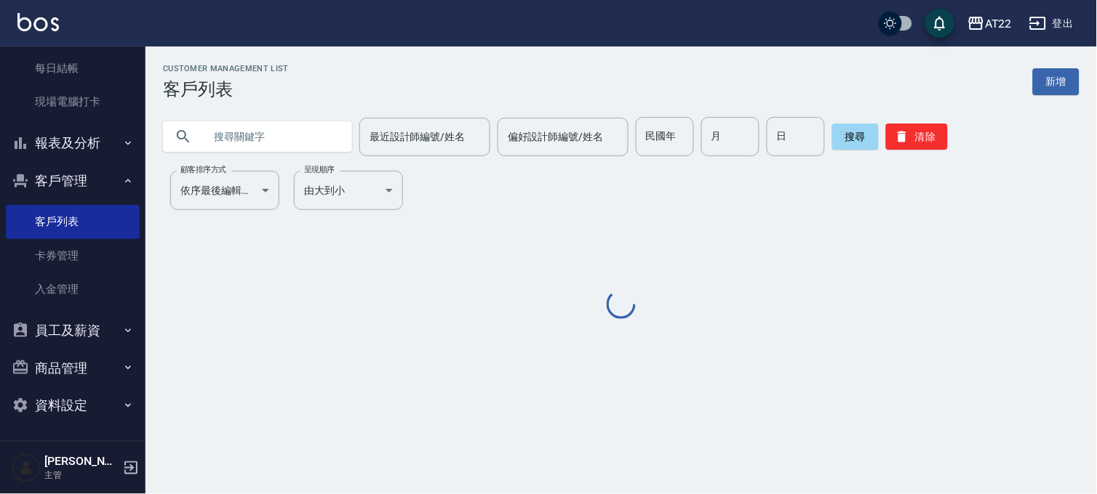
click at [224, 138] on input "text" at bounding box center [272, 136] width 137 height 39
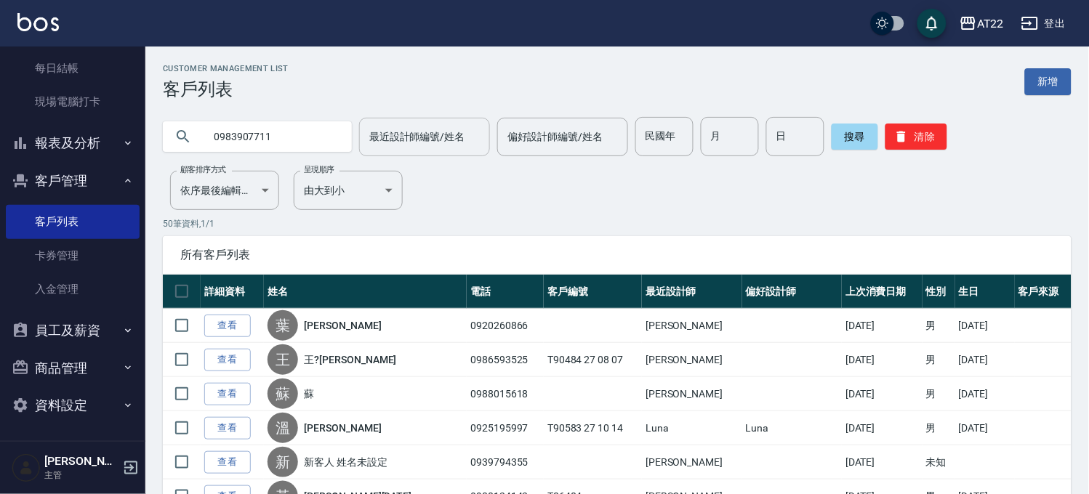
type input "0983907711"
